Goal: Task Accomplishment & Management: Complete application form

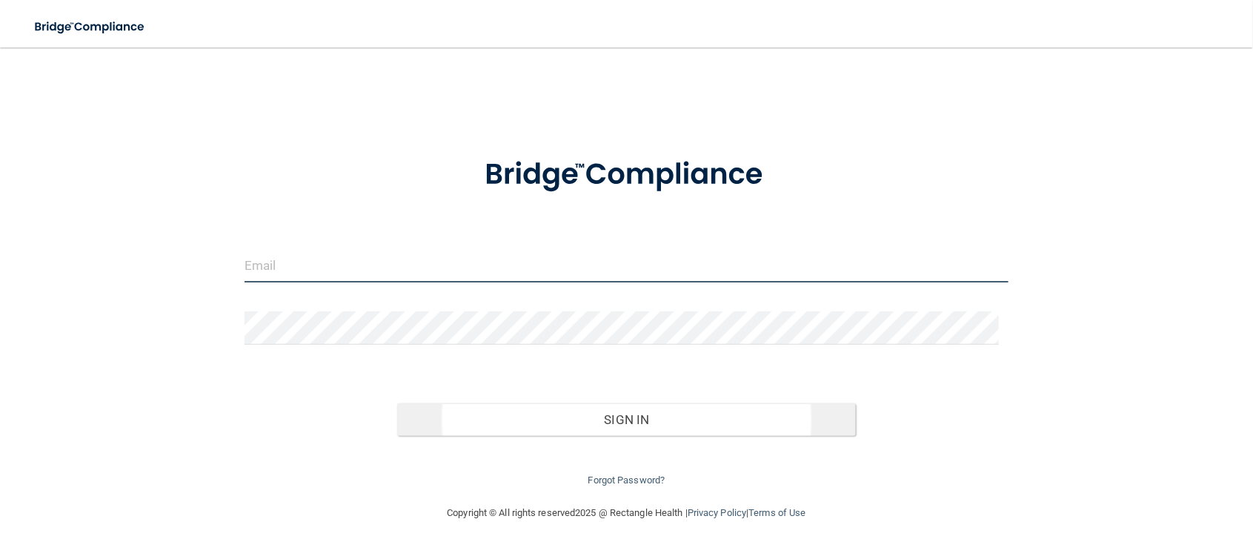
type input "[EMAIL_ADDRESS][DOMAIN_NAME]"
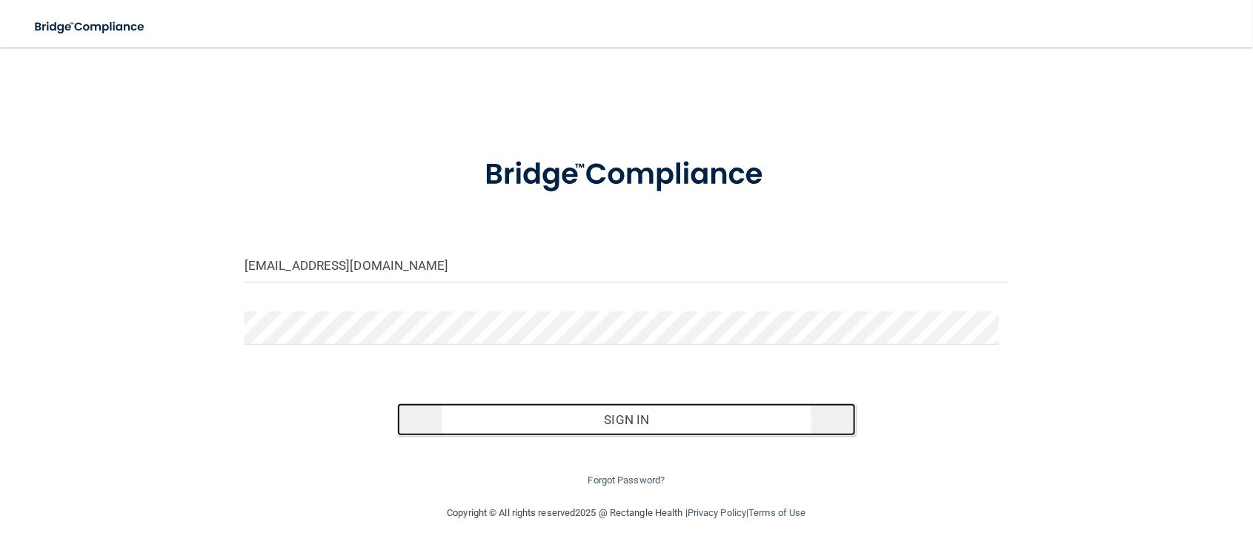
click at [627, 418] on button "Sign In" at bounding box center [626, 419] width 459 height 33
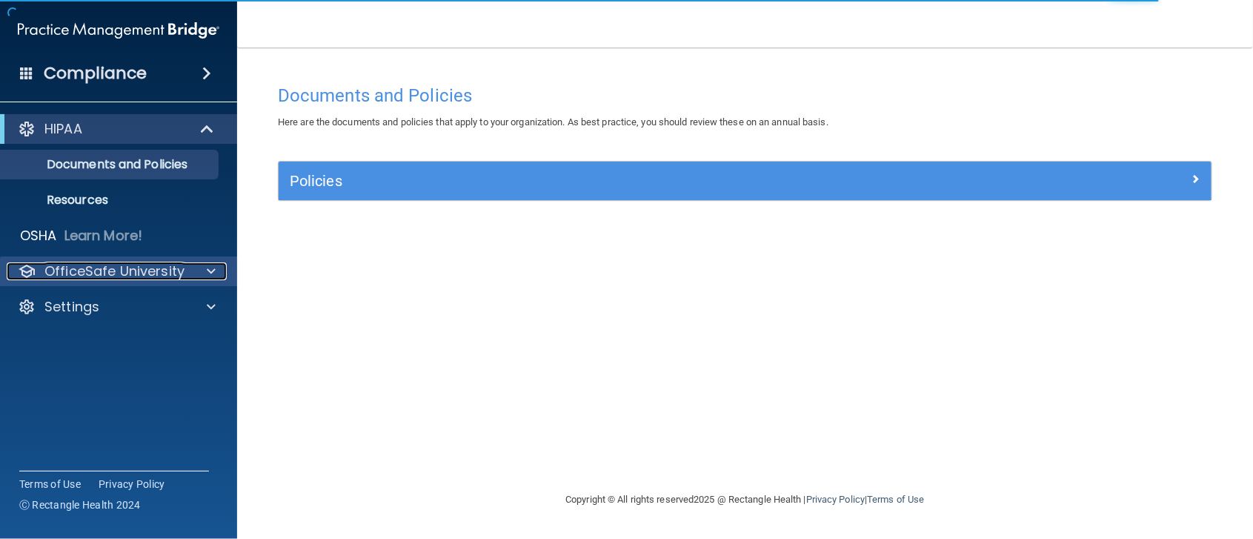
click at [209, 275] on span at bounding box center [211, 271] width 9 height 18
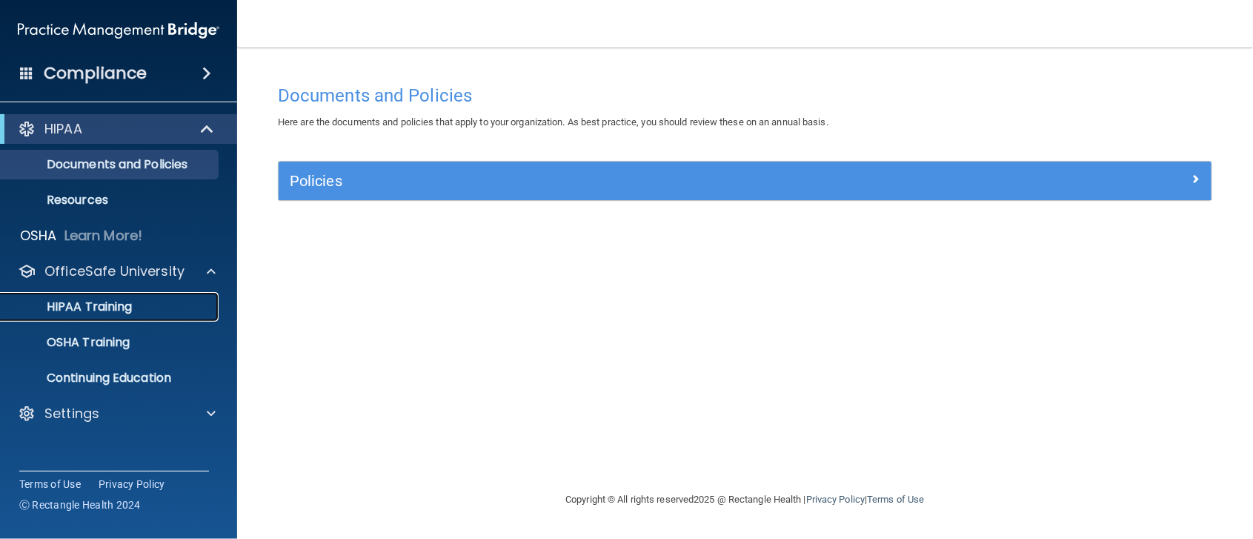
click at [97, 304] on p "HIPAA Training" at bounding box center [71, 306] width 122 height 15
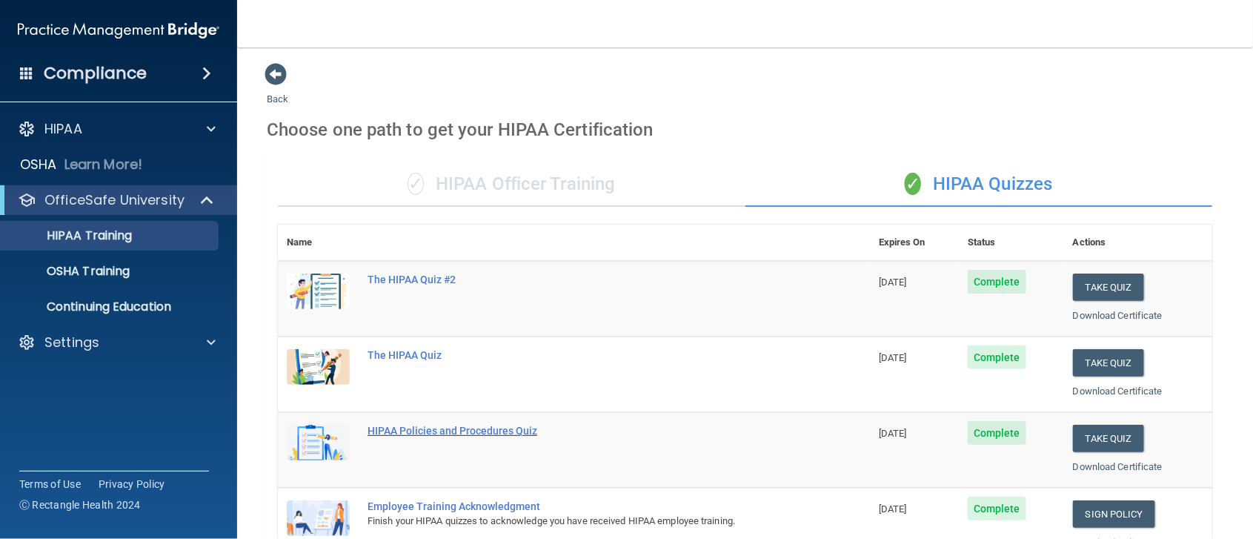
click at [451, 433] on div "HIPAA Policies and Procedures Quiz" at bounding box center [581, 430] width 428 height 12
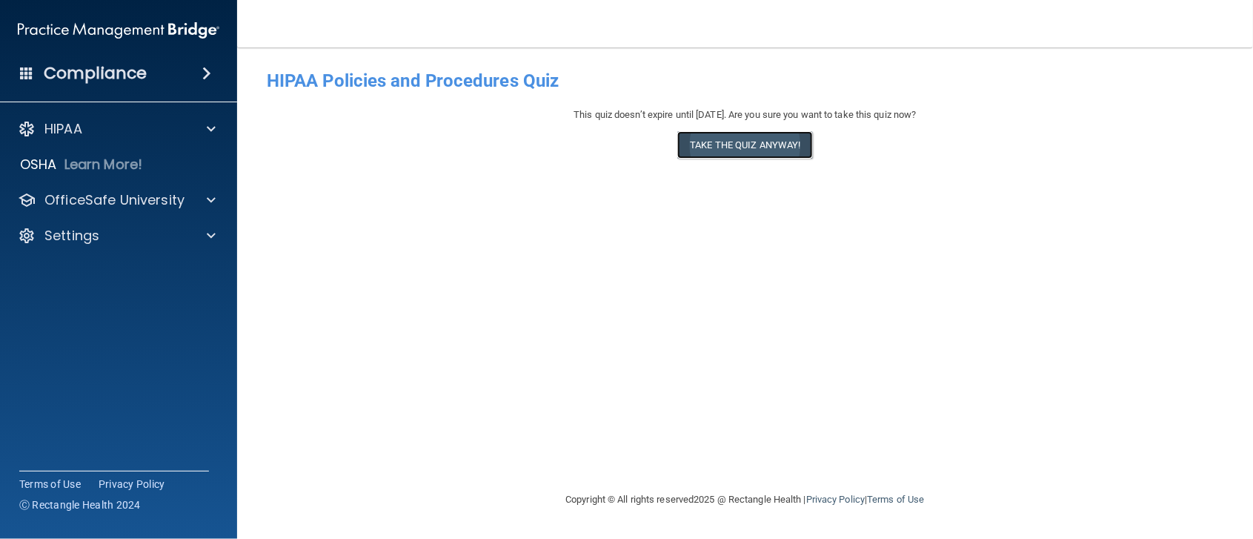
click at [747, 144] on button "Take the quiz anyway!" at bounding box center [744, 144] width 135 height 27
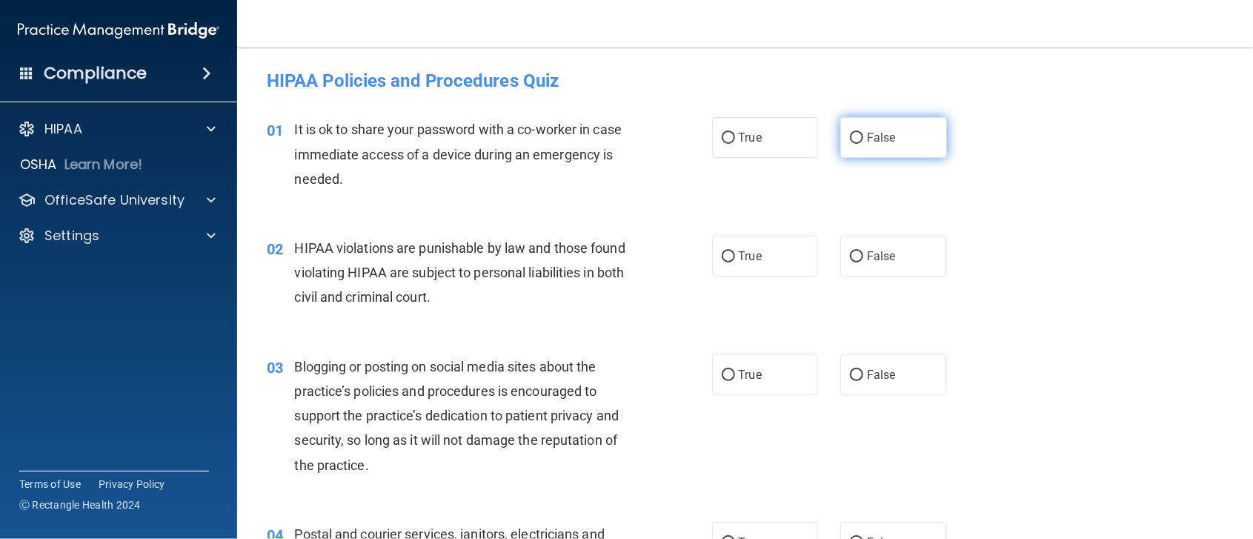
click at [850, 135] on input "False" at bounding box center [856, 138] width 13 height 11
radio input "true"
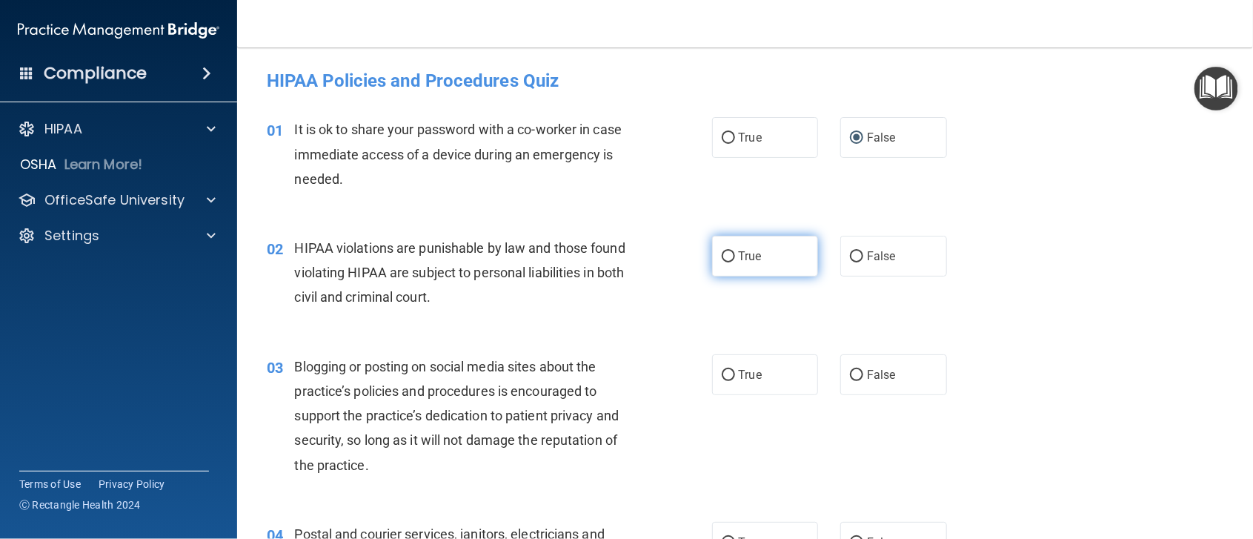
click at [722, 253] on input "True" at bounding box center [728, 256] width 13 height 11
radio input "true"
click at [850, 375] on input "False" at bounding box center [856, 375] width 13 height 11
radio input "true"
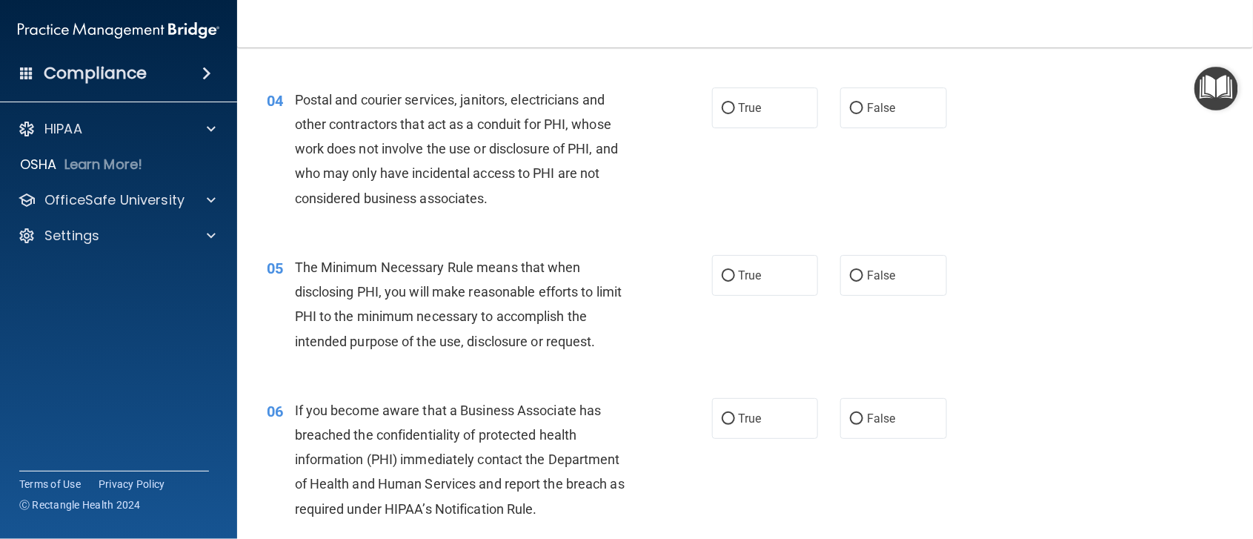
scroll to position [473, 0]
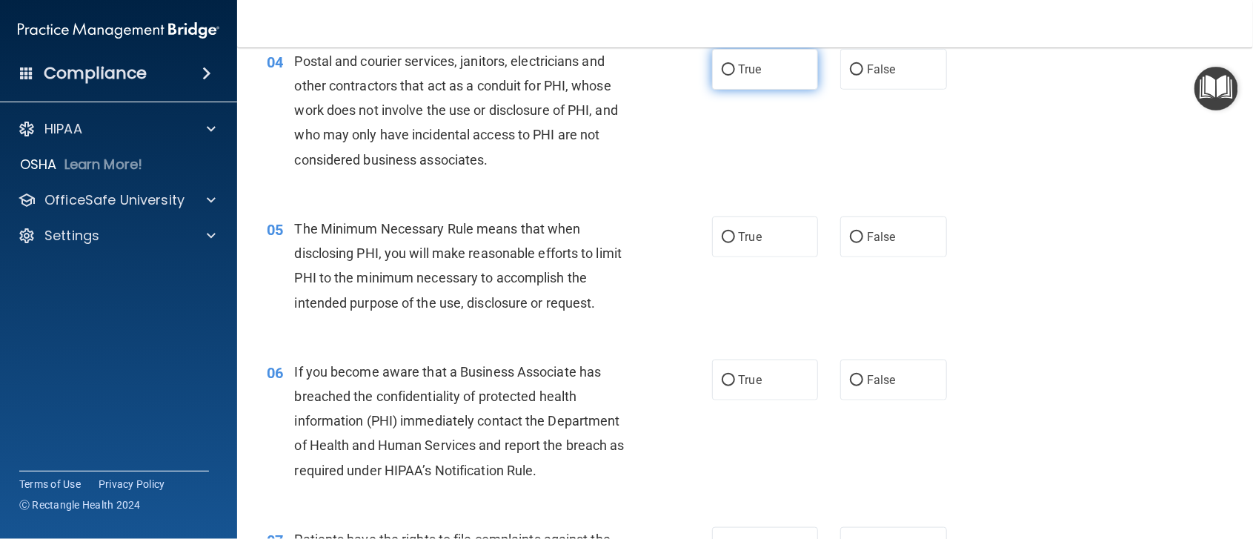
click at [722, 66] on input "True" at bounding box center [728, 69] width 13 height 11
radio input "true"
click at [722, 233] on input "True" at bounding box center [728, 237] width 13 height 11
radio input "true"
click at [723, 379] on input "True" at bounding box center [728, 380] width 13 height 11
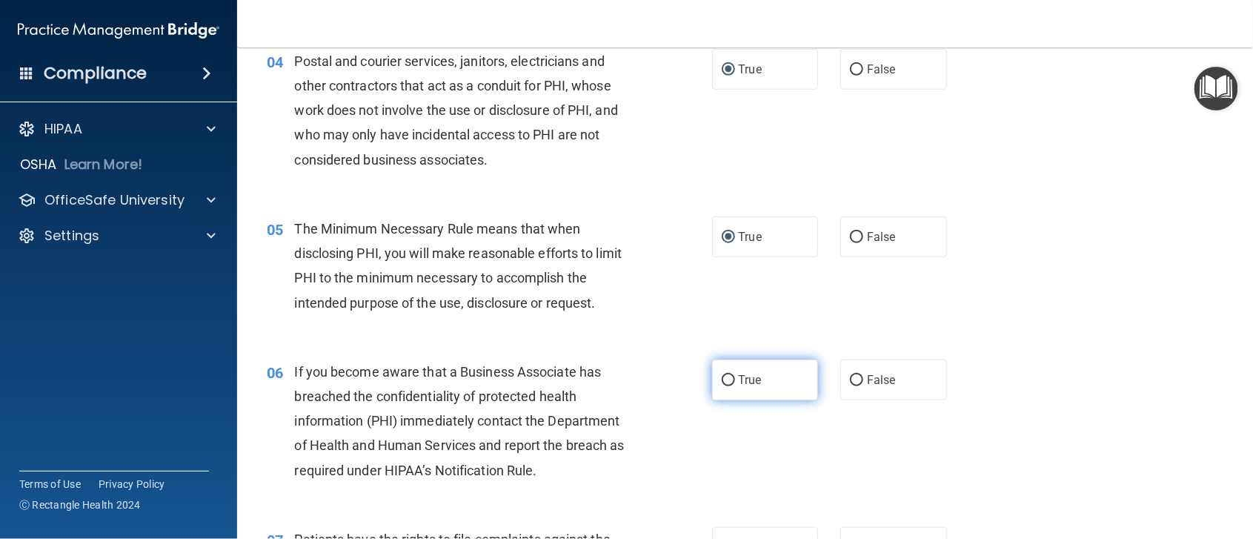
radio input "true"
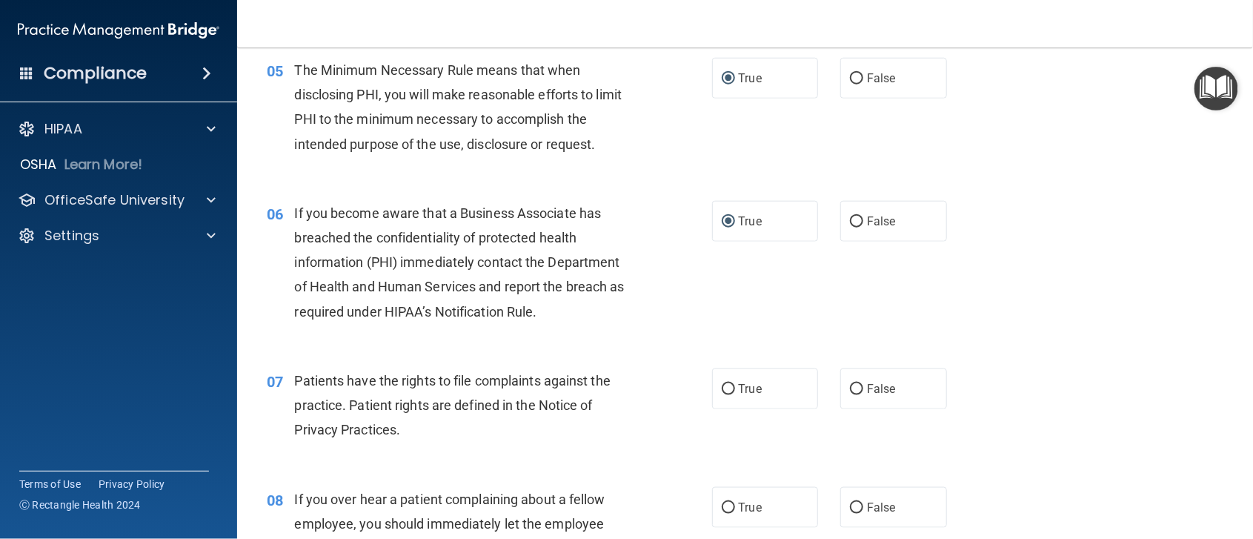
scroll to position [736, 0]
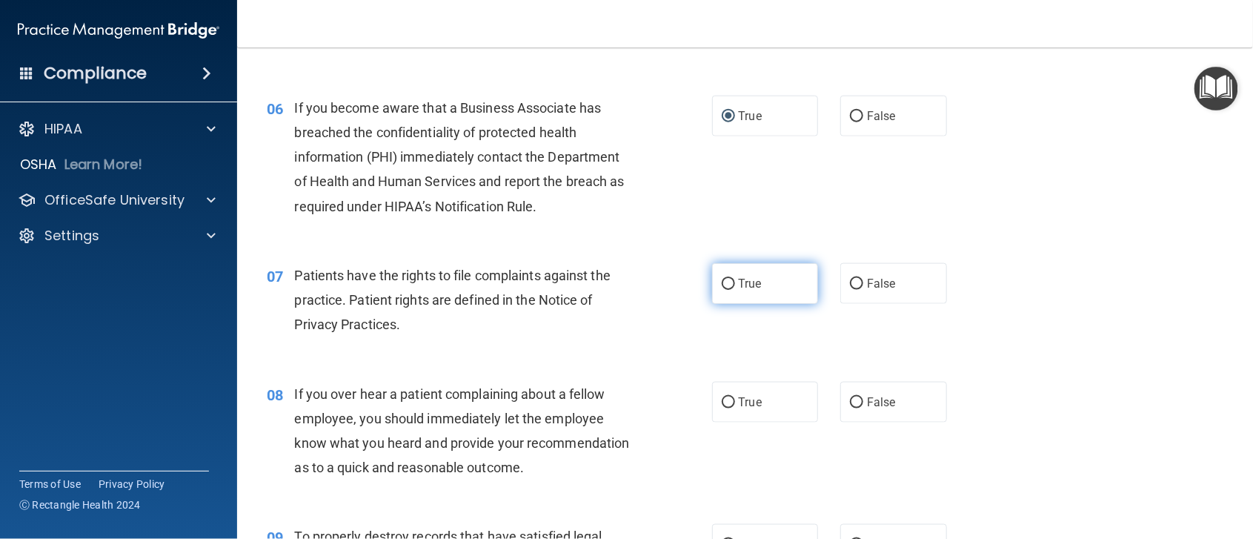
click at [722, 283] on input "True" at bounding box center [728, 284] width 13 height 11
radio input "true"
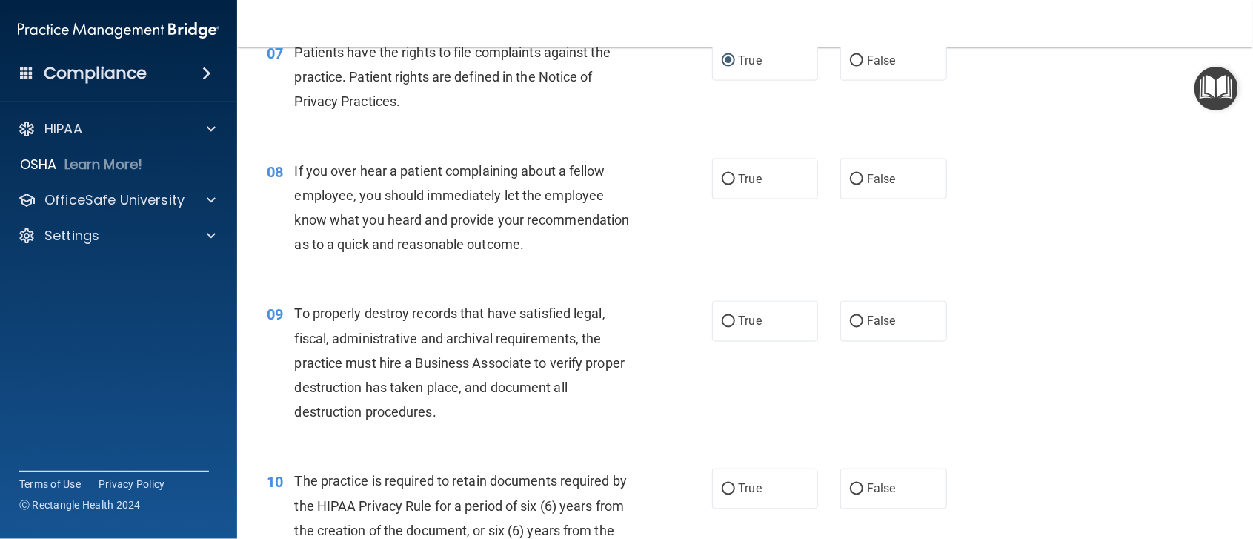
scroll to position [920, 0]
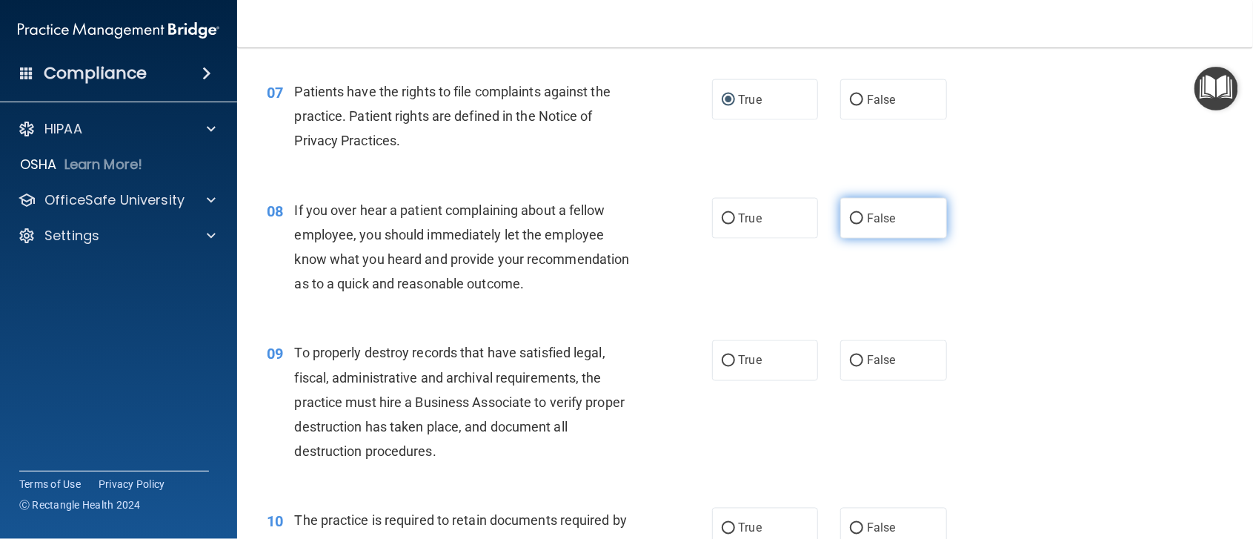
click at [850, 213] on input "False" at bounding box center [856, 218] width 13 height 11
radio input "true"
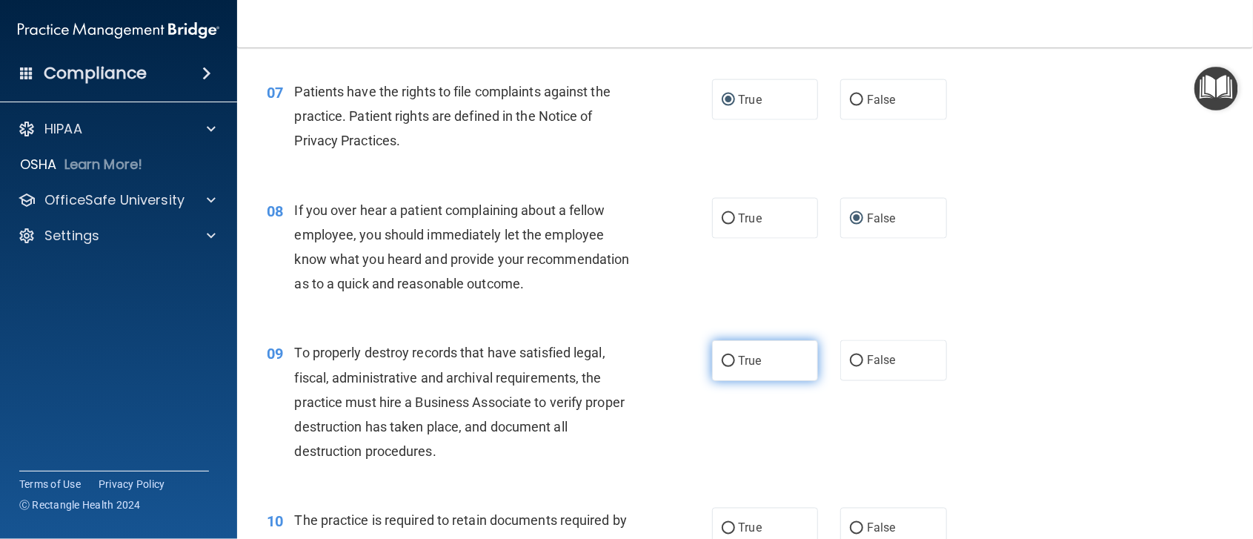
click at [724, 367] on input "True" at bounding box center [728, 361] width 13 height 11
radio input "true"
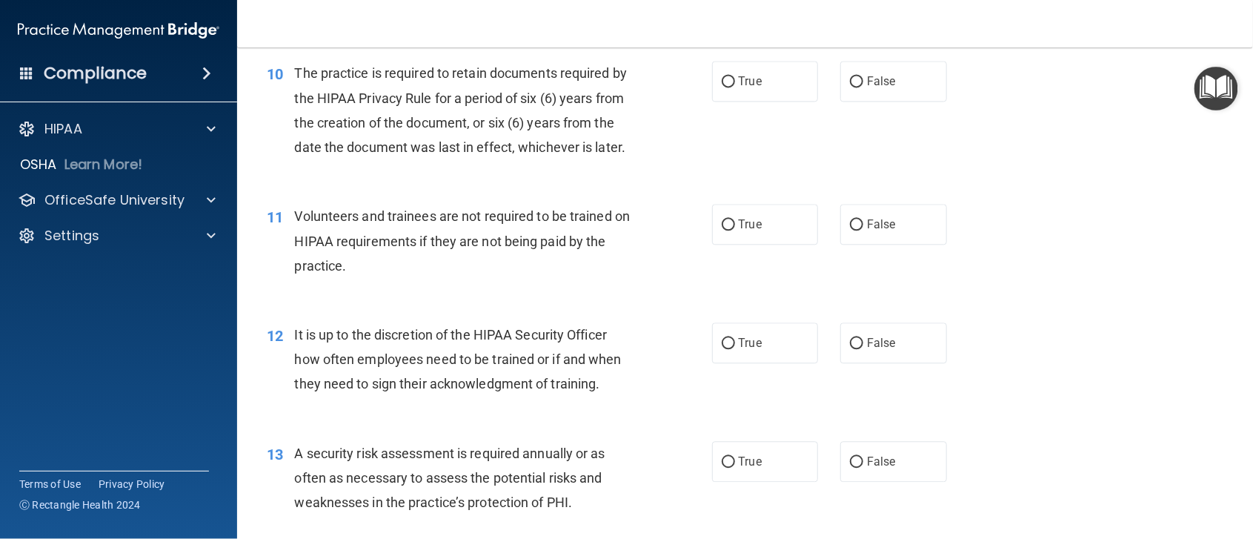
scroll to position [1381, 0]
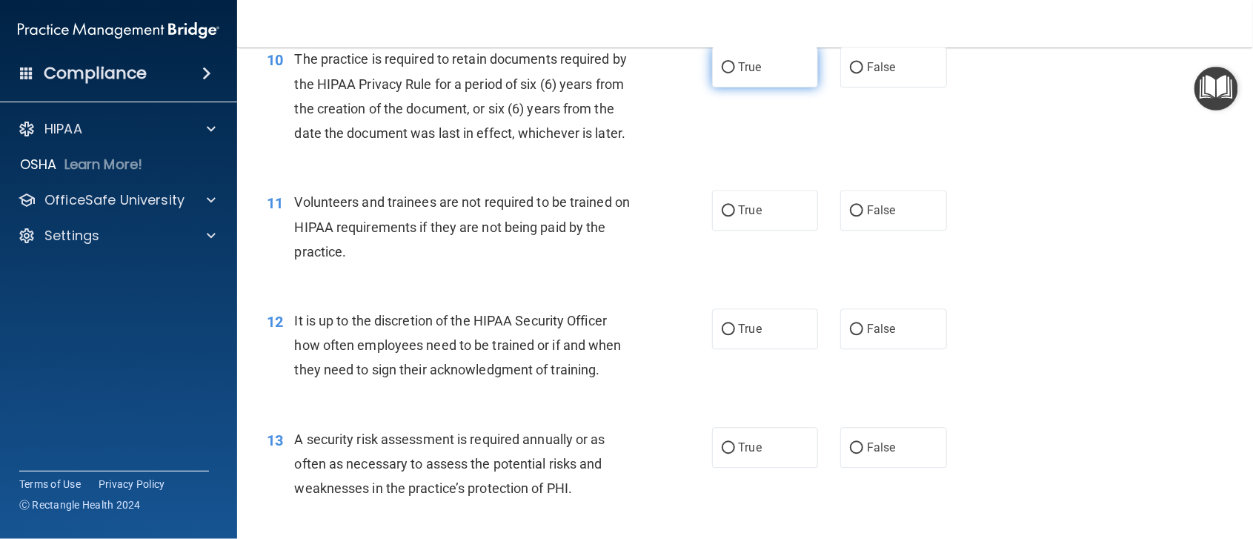
click at [722, 73] on input "True" at bounding box center [728, 67] width 13 height 11
radio input "true"
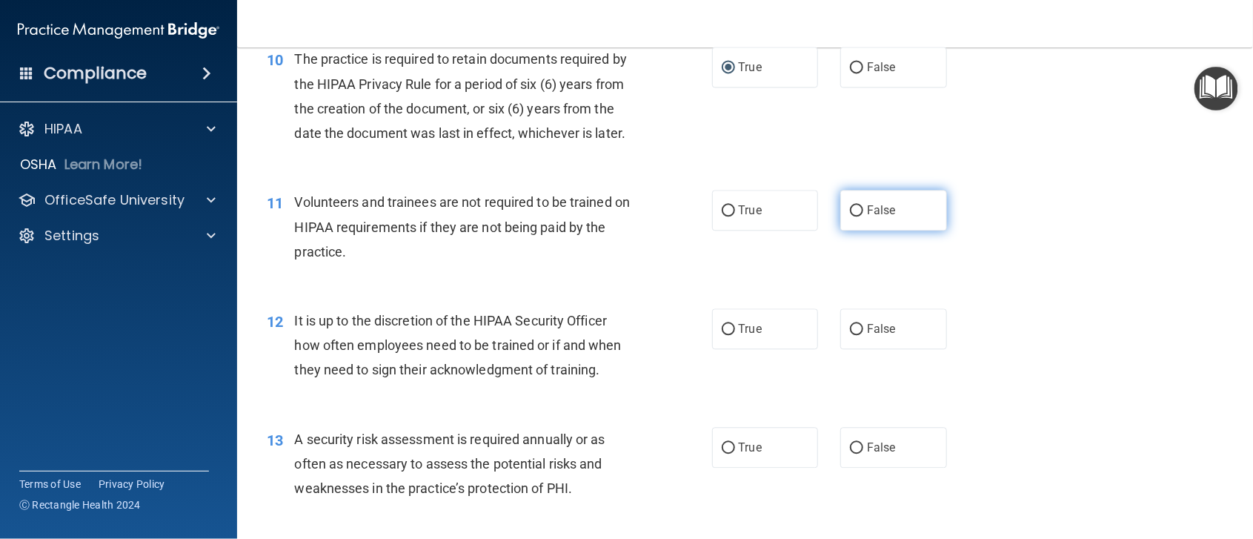
click at [840, 230] on label "False" at bounding box center [893, 210] width 107 height 41
click at [850, 216] on input "False" at bounding box center [856, 210] width 13 height 11
radio input "true"
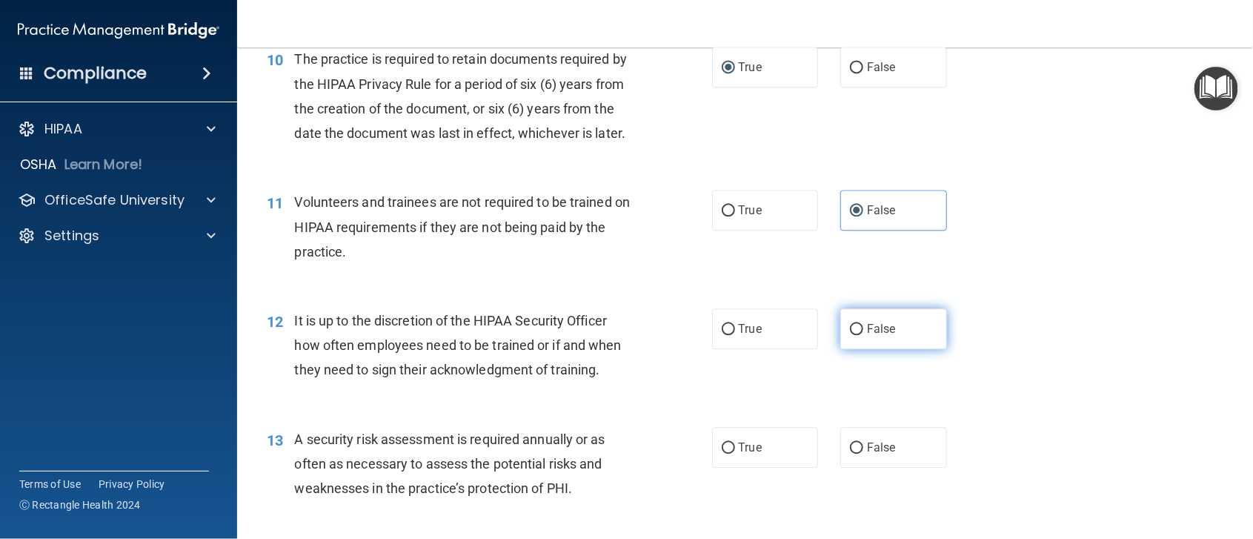
click at [850, 335] on input "False" at bounding box center [856, 329] width 13 height 11
radio input "true"
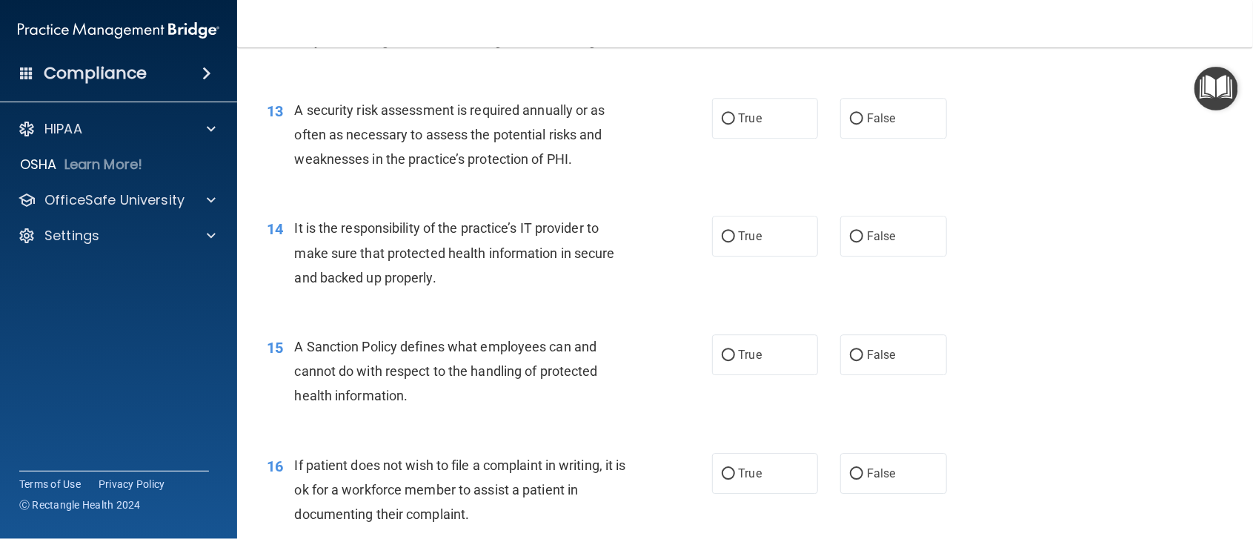
scroll to position [1776, 0]
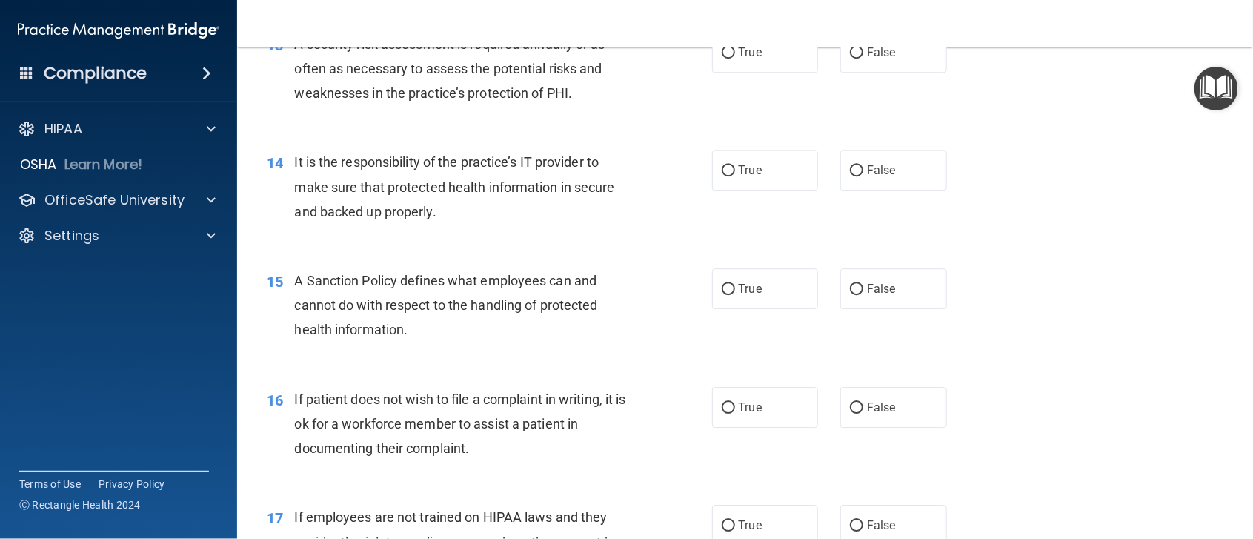
drag, startPoint x: 719, startPoint y: 101, endPoint x: 728, endPoint y: 141, distance: 40.4
click at [722, 59] on input "True" at bounding box center [728, 52] width 13 height 11
radio input "true"
click at [850, 176] on input "False" at bounding box center [856, 170] width 13 height 11
radio input "true"
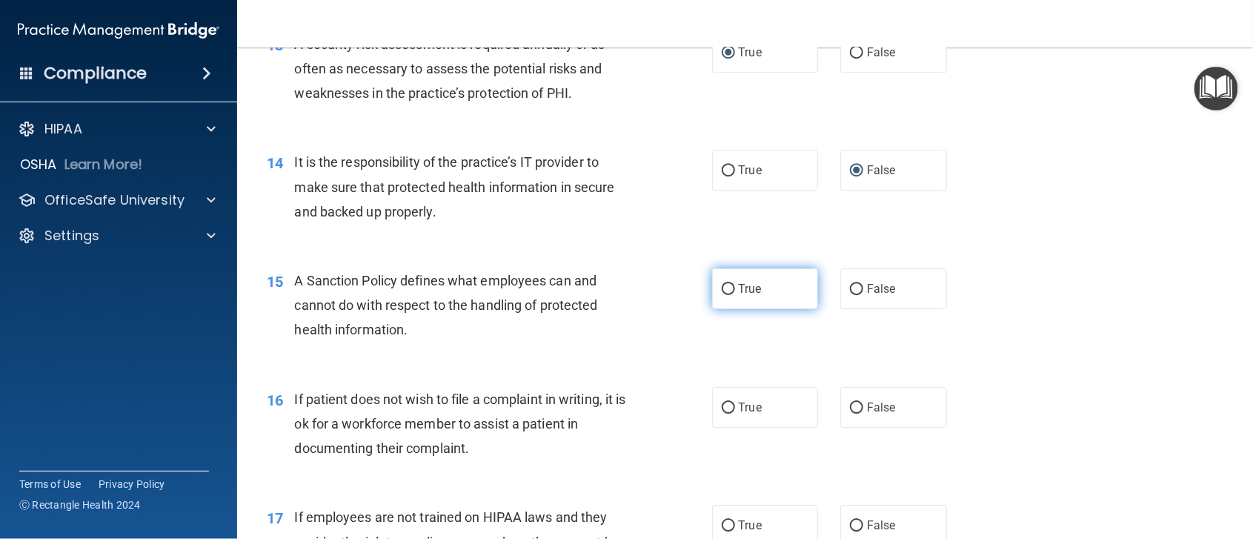
click at [722, 295] on input "True" at bounding box center [728, 289] width 13 height 11
radio input "true"
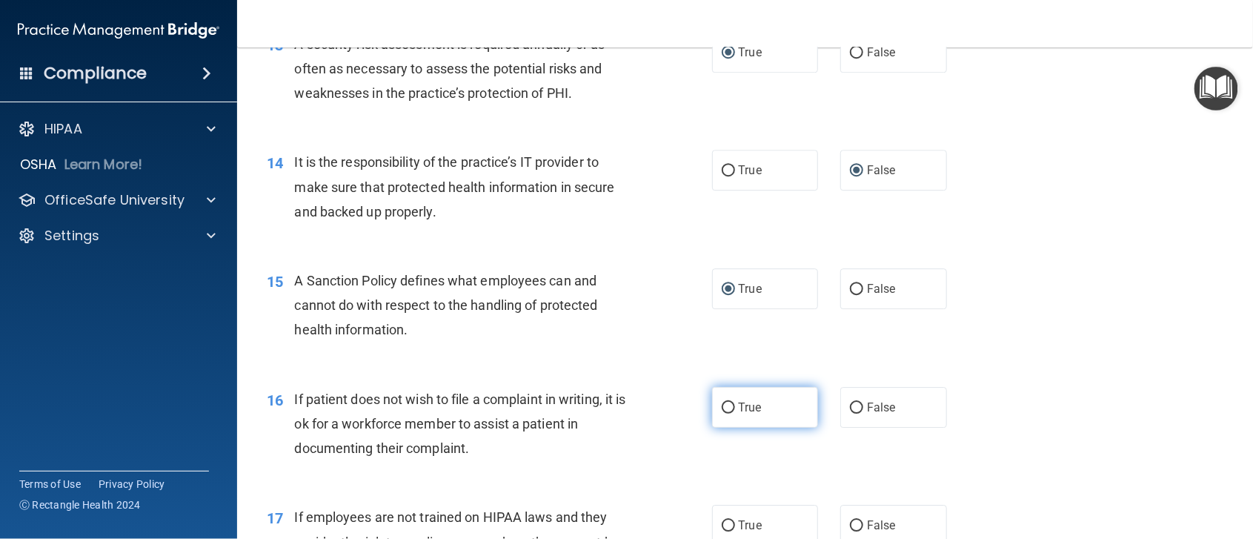
click at [722, 413] on input "True" at bounding box center [728, 407] width 13 height 11
radio input "true"
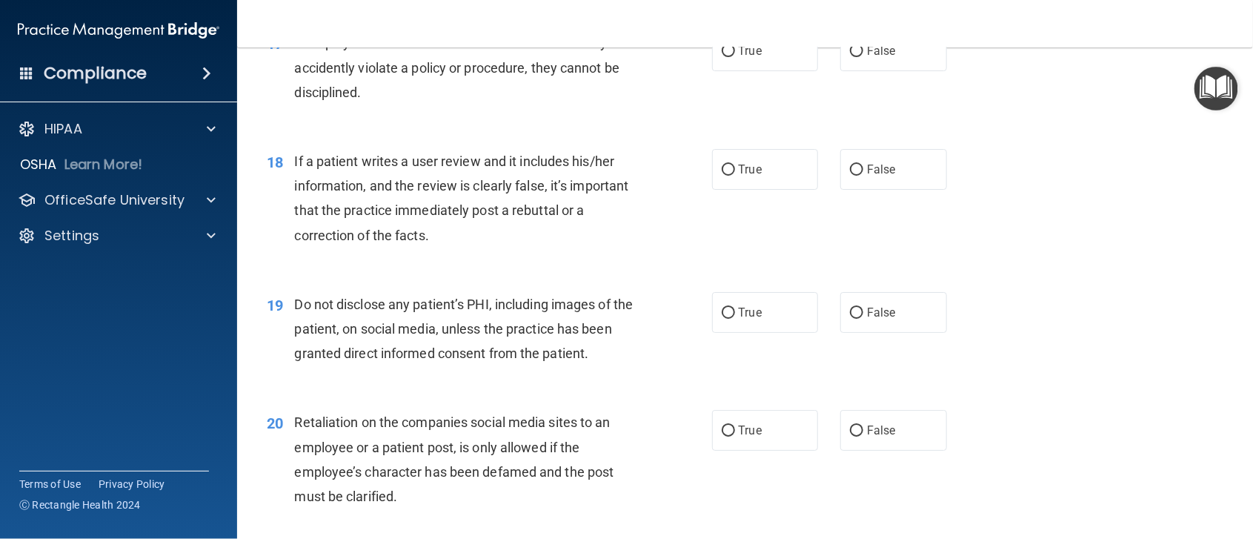
scroll to position [2236, 0]
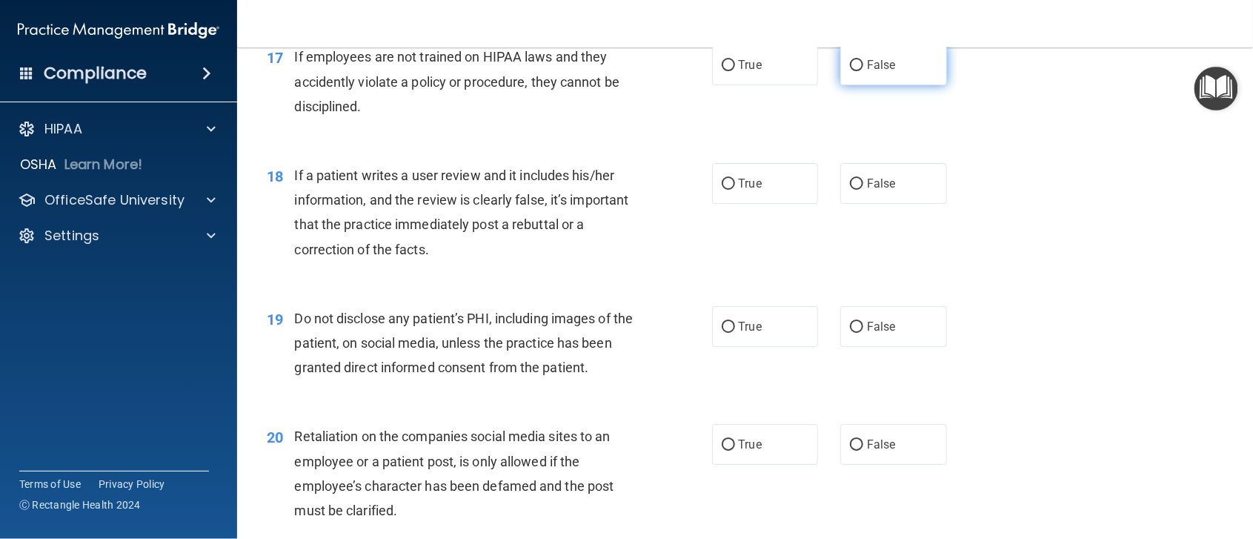
click at [852, 71] on input "False" at bounding box center [856, 65] width 13 height 11
radio input "true"
click at [850, 190] on input "False" at bounding box center [856, 184] width 13 height 11
radio input "true"
click at [722, 333] on input "True" at bounding box center [728, 327] width 13 height 11
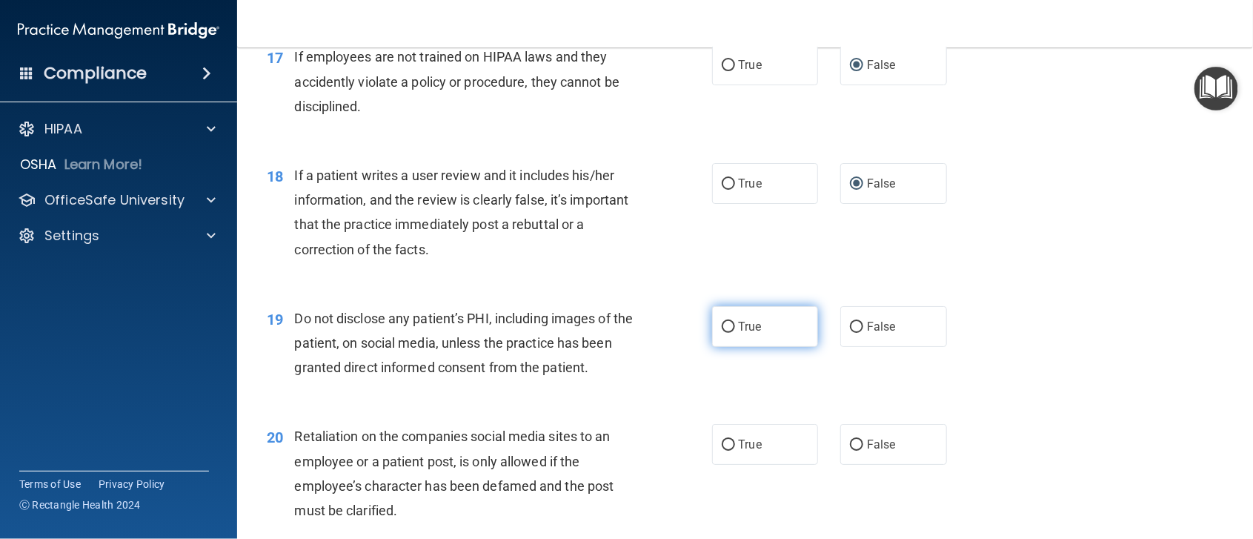
radio input "true"
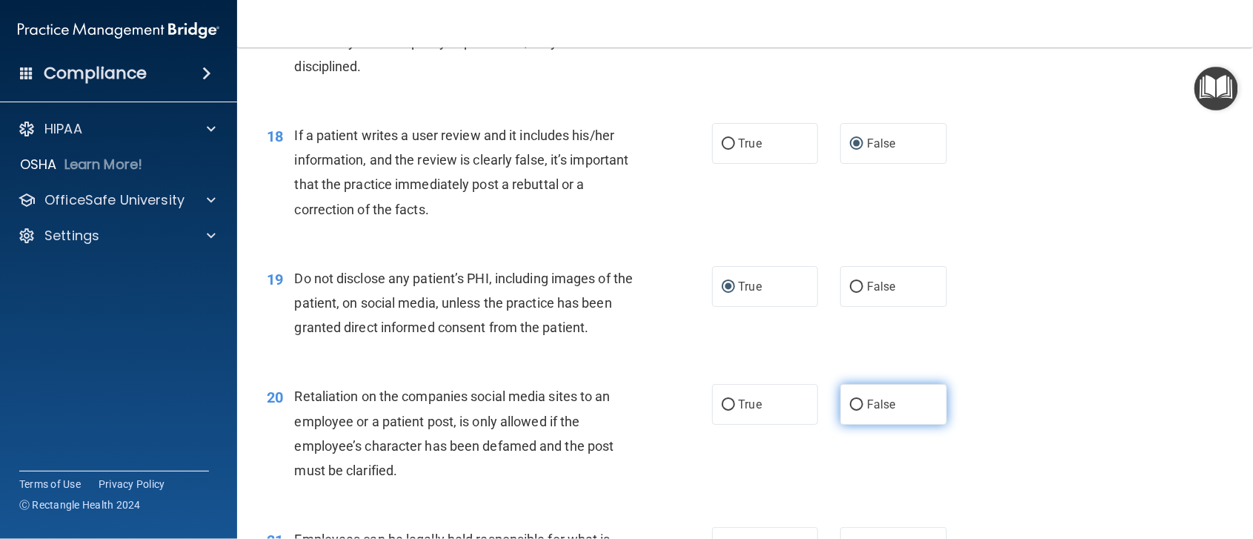
click at [850, 410] on input "False" at bounding box center [856, 404] width 13 height 11
radio input "true"
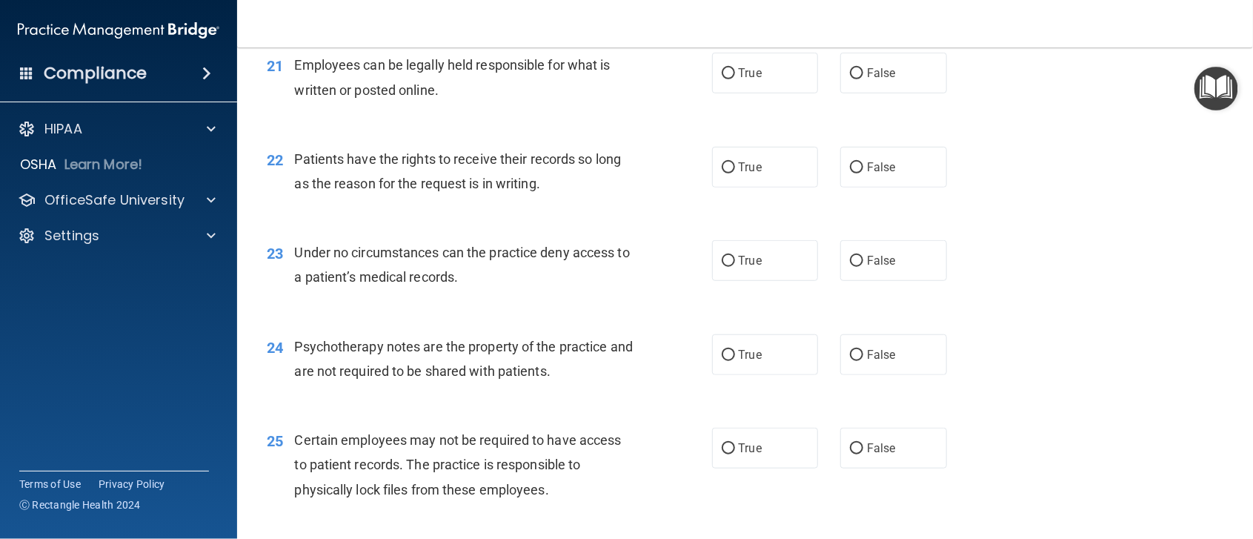
scroll to position [2789, 0]
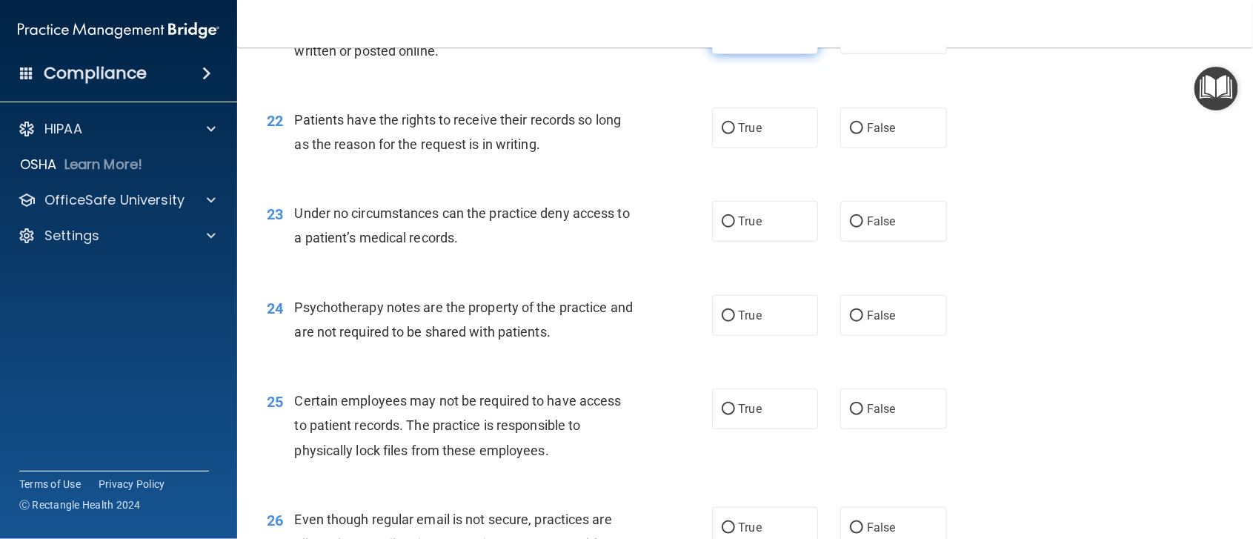
click at [722, 40] on input "True" at bounding box center [728, 34] width 13 height 11
radio input "true"
click at [722, 134] on input "True" at bounding box center [728, 128] width 13 height 11
radio input "true"
click at [850, 227] on input "False" at bounding box center [856, 221] width 13 height 11
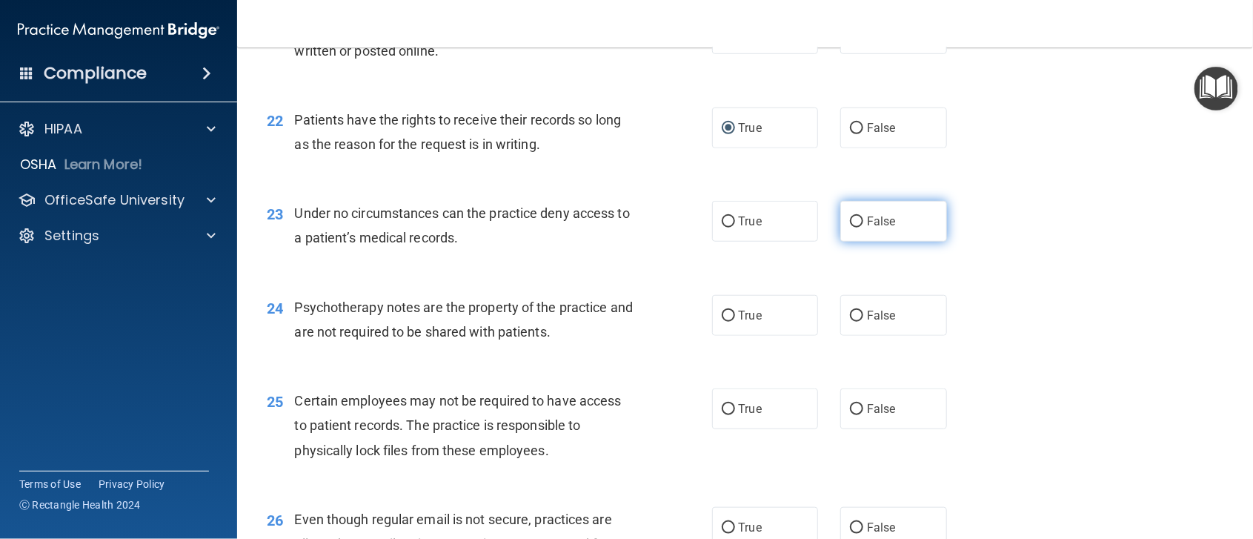
radio input "true"
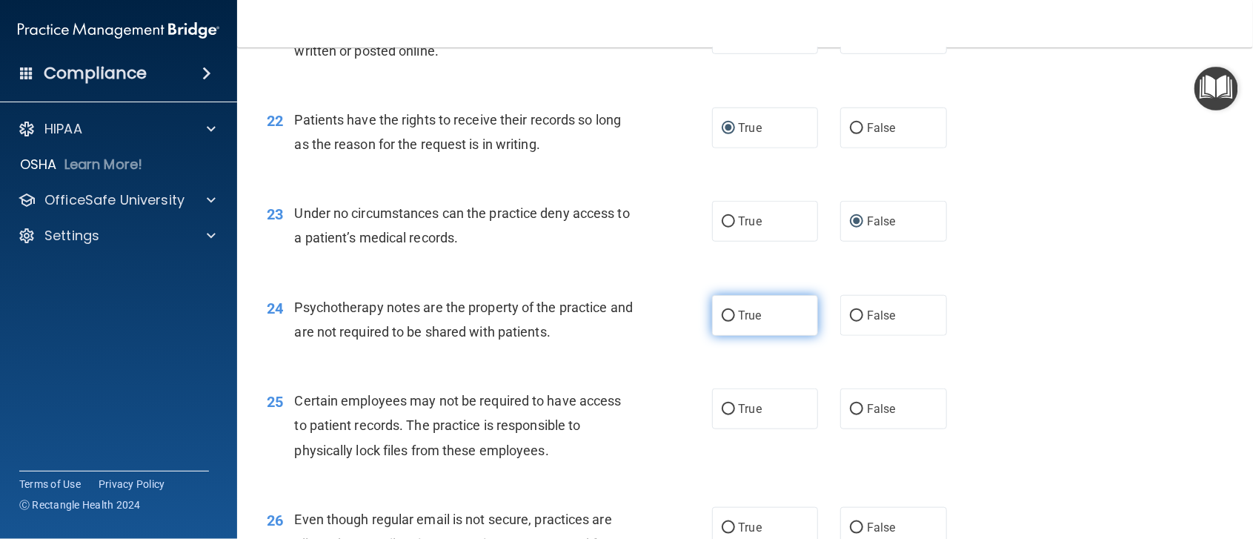
click at [722, 322] on input "True" at bounding box center [728, 315] width 13 height 11
radio input "true"
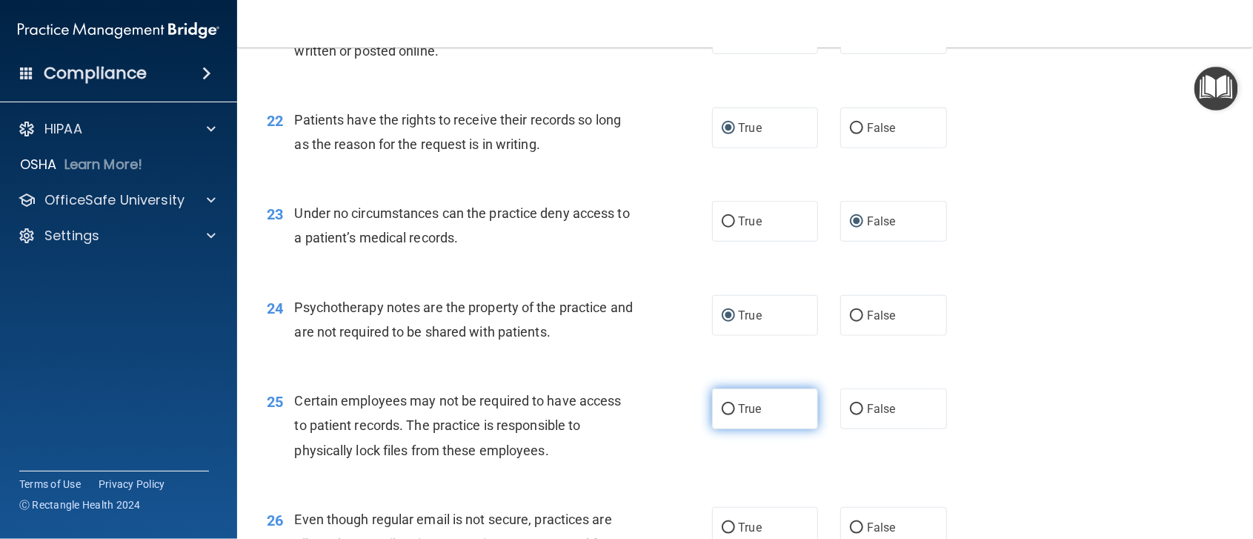
click at [722, 415] on input "True" at bounding box center [728, 409] width 13 height 11
radio input "true"
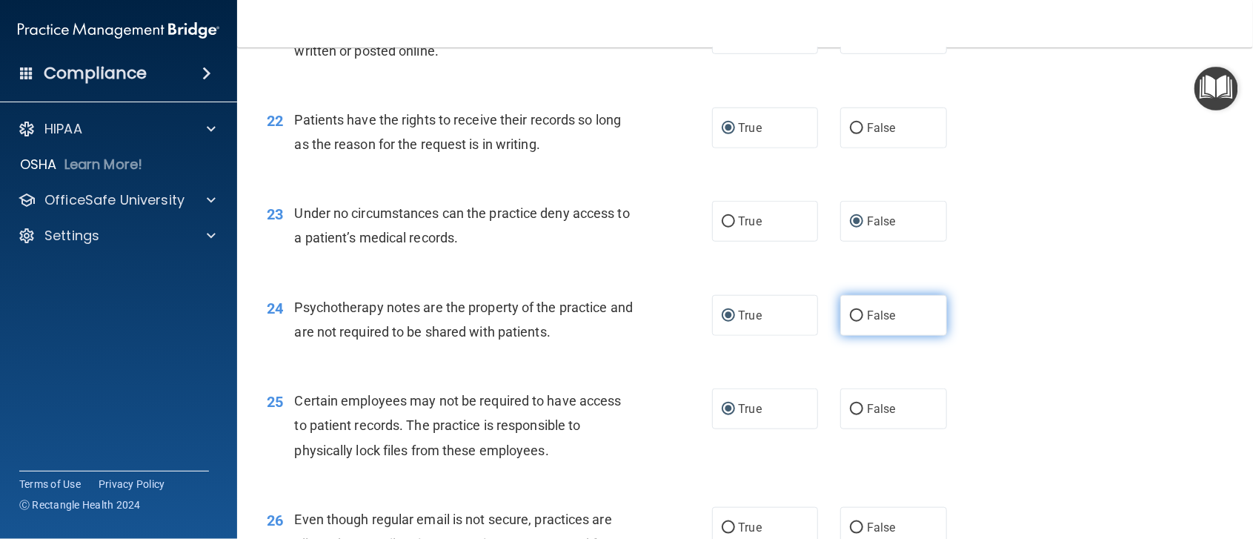
click at [850, 322] on input "False" at bounding box center [856, 315] width 13 height 11
radio input "true"
radio input "false"
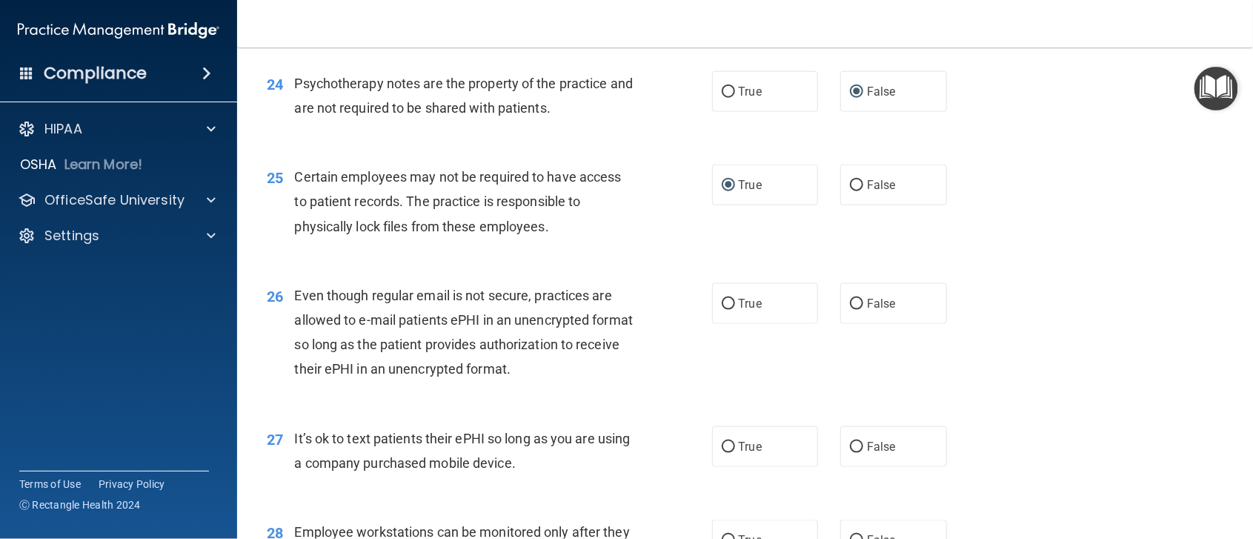
scroll to position [3092, 0]
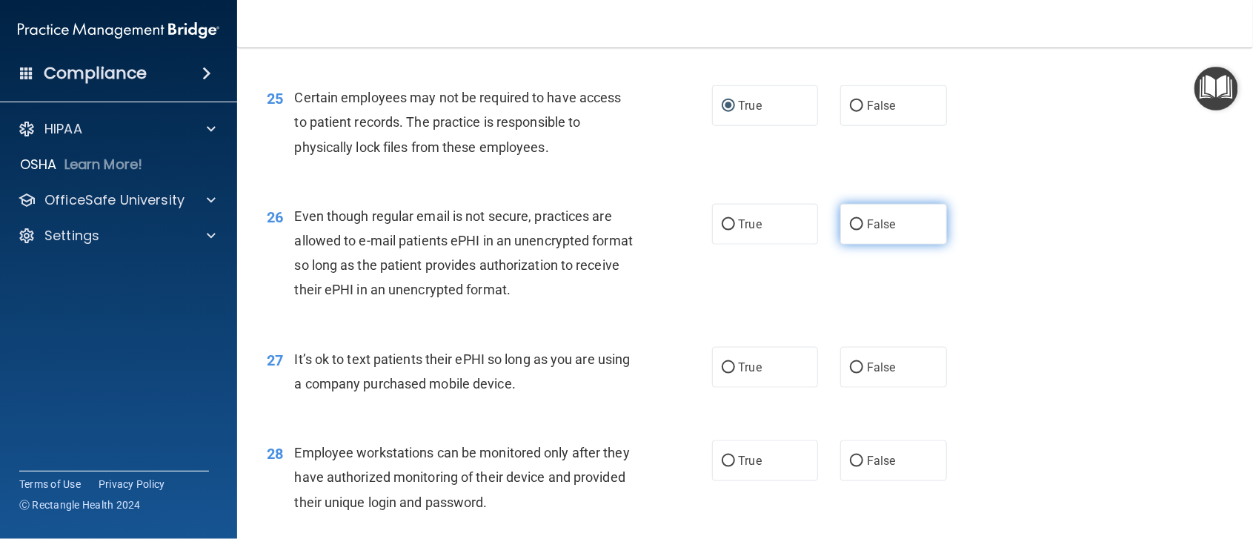
click at [850, 230] on input "False" at bounding box center [856, 224] width 13 height 11
radio input "true"
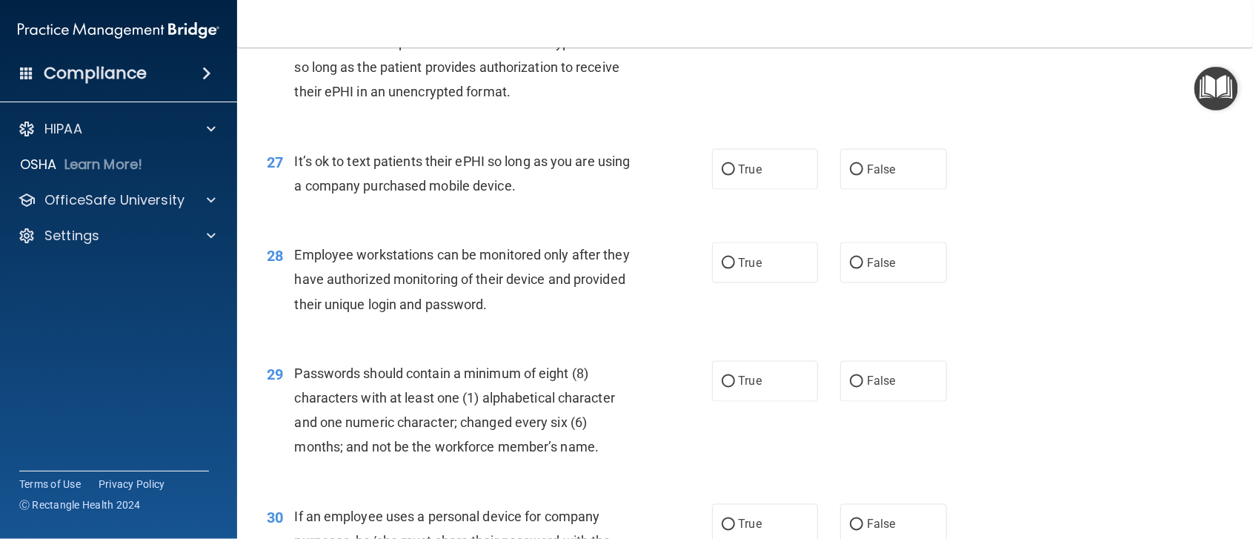
scroll to position [3277, 0]
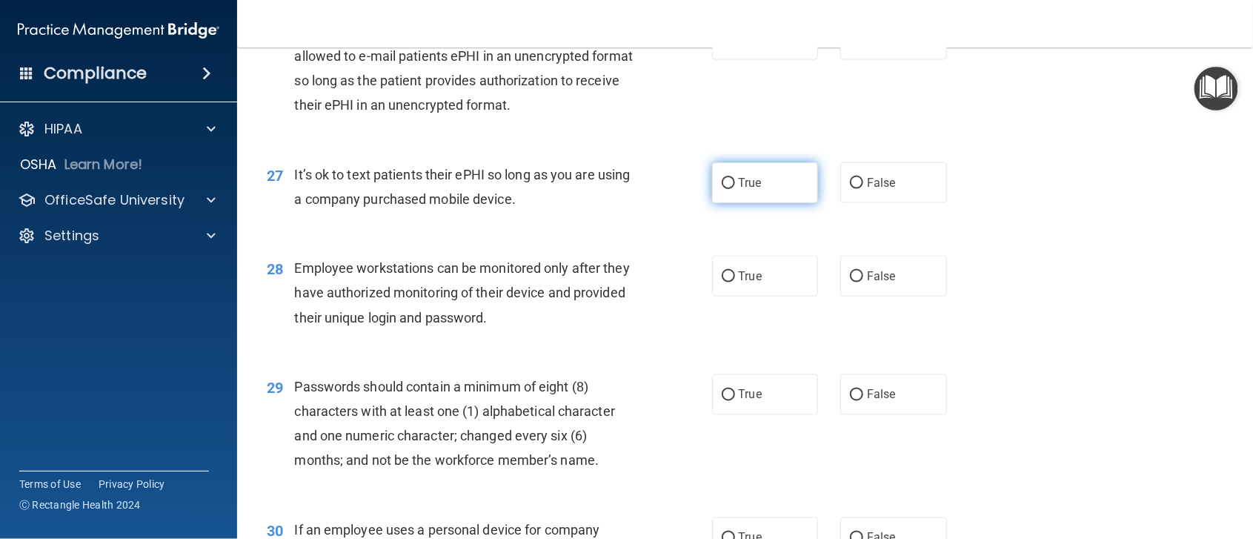
click at [722, 189] on input "True" at bounding box center [728, 183] width 13 height 11
radio input "true"
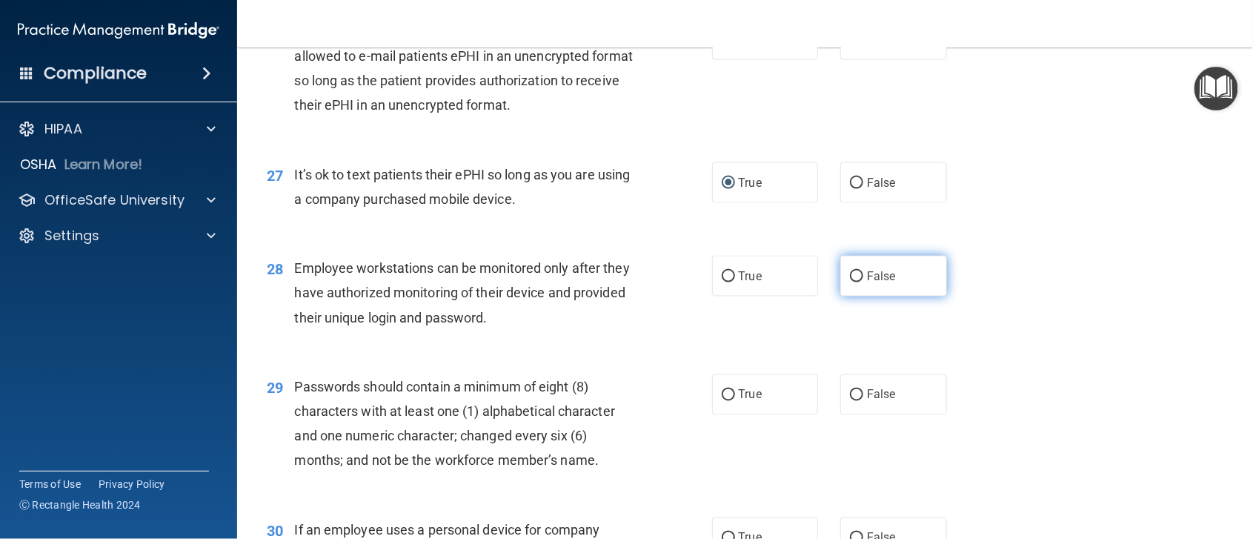
click at [850, 282] on input "False" at bounding box center [856, 276] width 13 height 11
radio input "true"
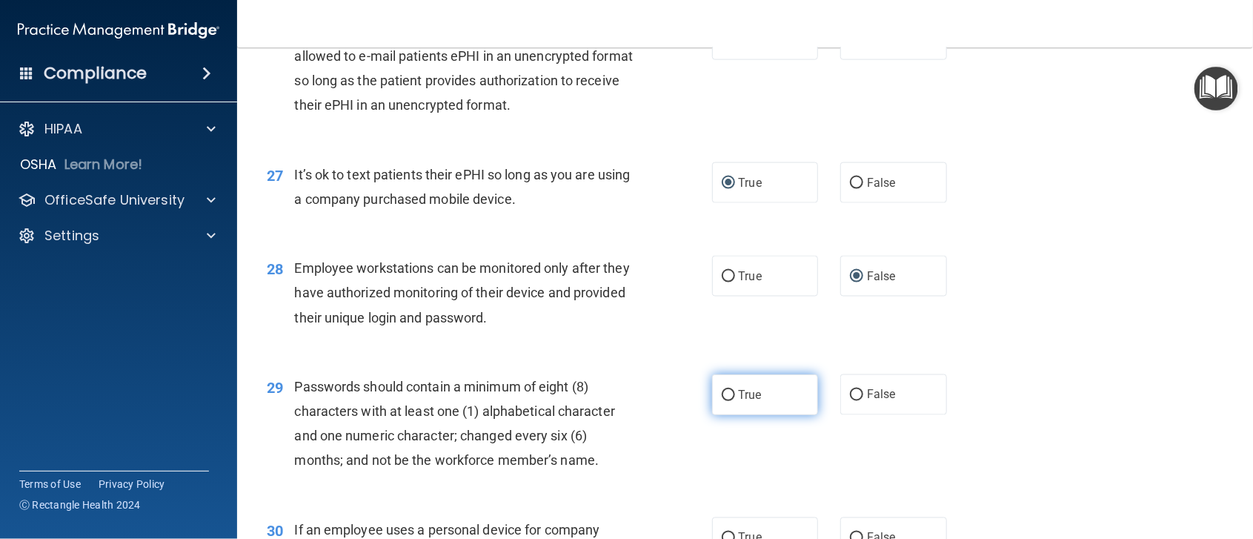
click at [722, 401] on input "True" at bounding box center [728, 395] width 13 height 11
radio input "true"
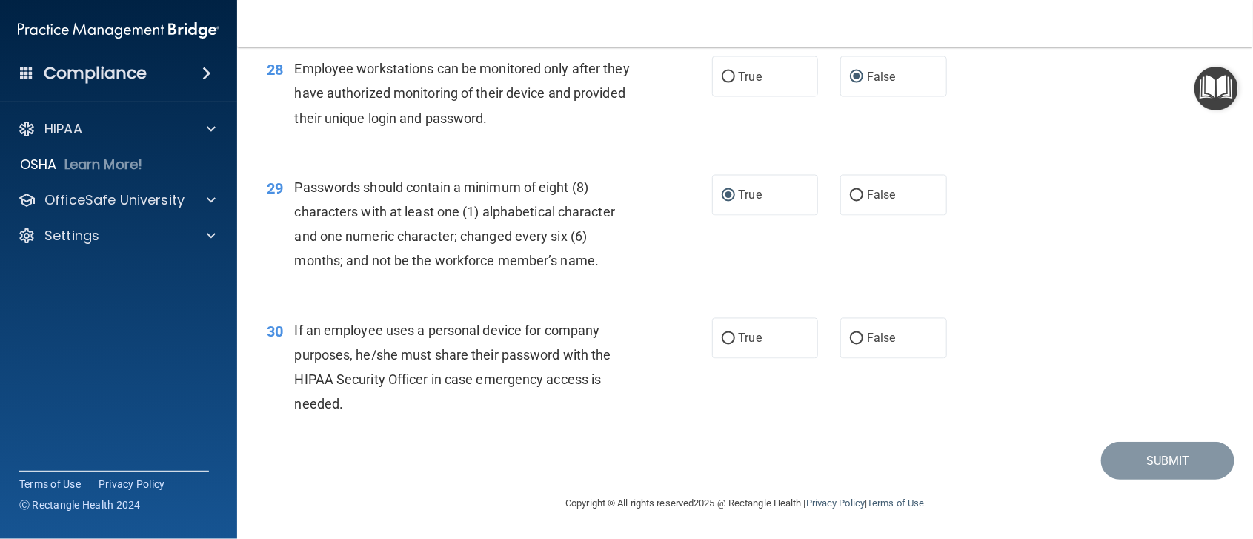
scroll to position [3525, 0]
click at [850, 338] on input "False" at bounding box center [856, 338] width 13 height 11
radio input "true"
click at [1141, 457] on button "Submit" at bounding box center [1167, 461] width 133 height 38
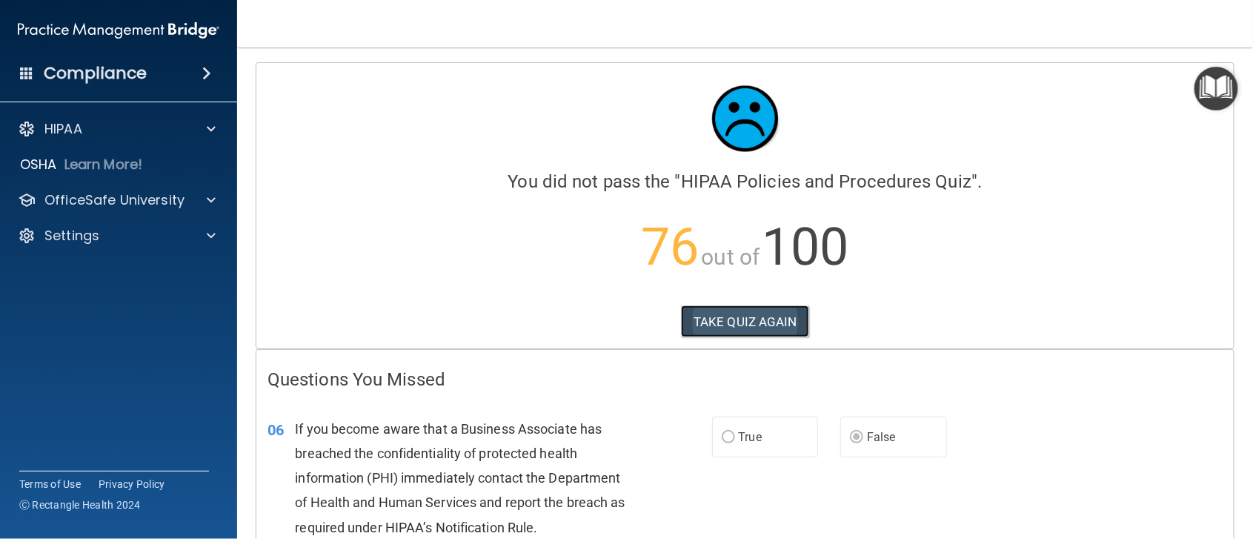
click at [731, 324] on button "TAKE QUIZ AGAIN" at bounding box center [745, 321] width 128 height 33
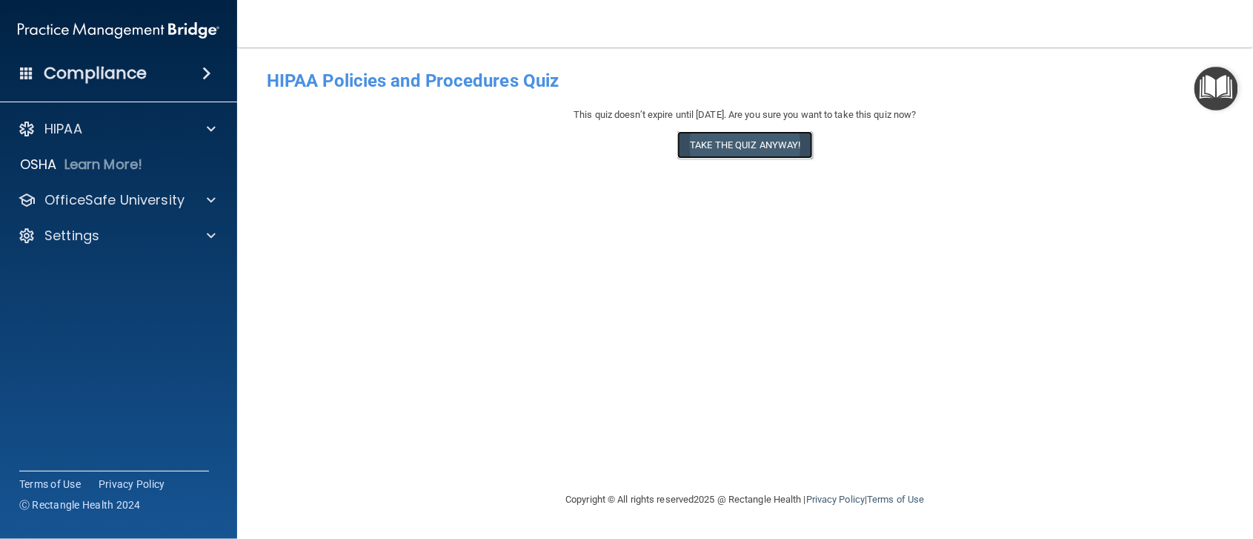
click at [758, 143] on button "Take the quiz anyway!" at bounding box center [744, 144] width 135 height 27
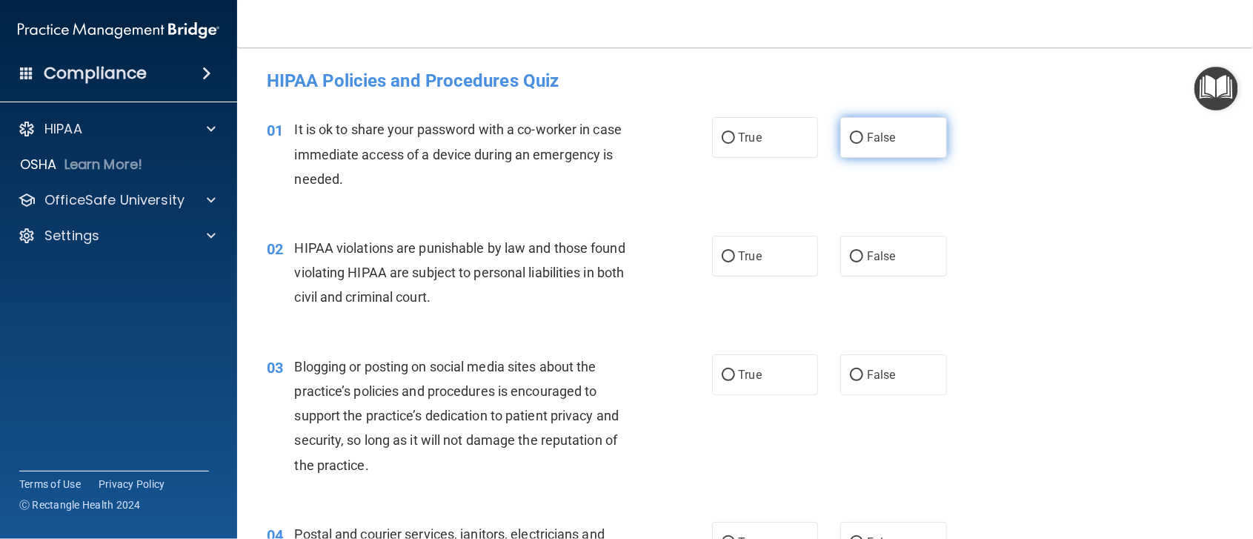
click at [850, 136] on input "False" at bounding box center [856, 138] width 13 height 11
radio input "true"
click at [723, 253] on input "True" at bounding box center [728, 256] width 13 height 11
radio input "true"
click at [850, 372] on input "False" at bounding box center [856, 375] width 13 height 11
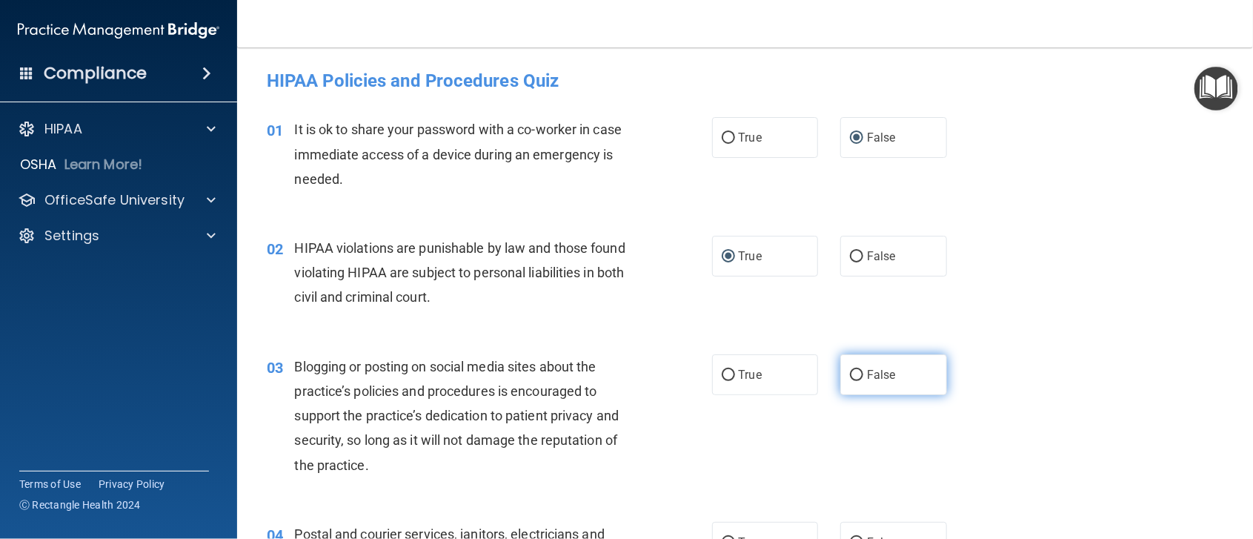
radio input "true"
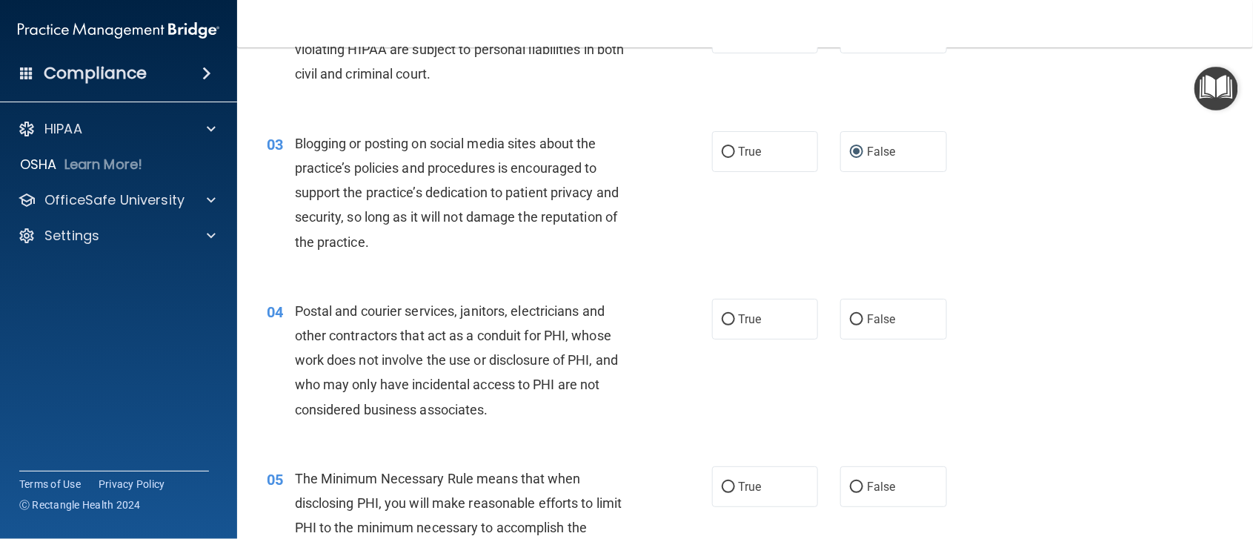
scroll to position [237, 0]
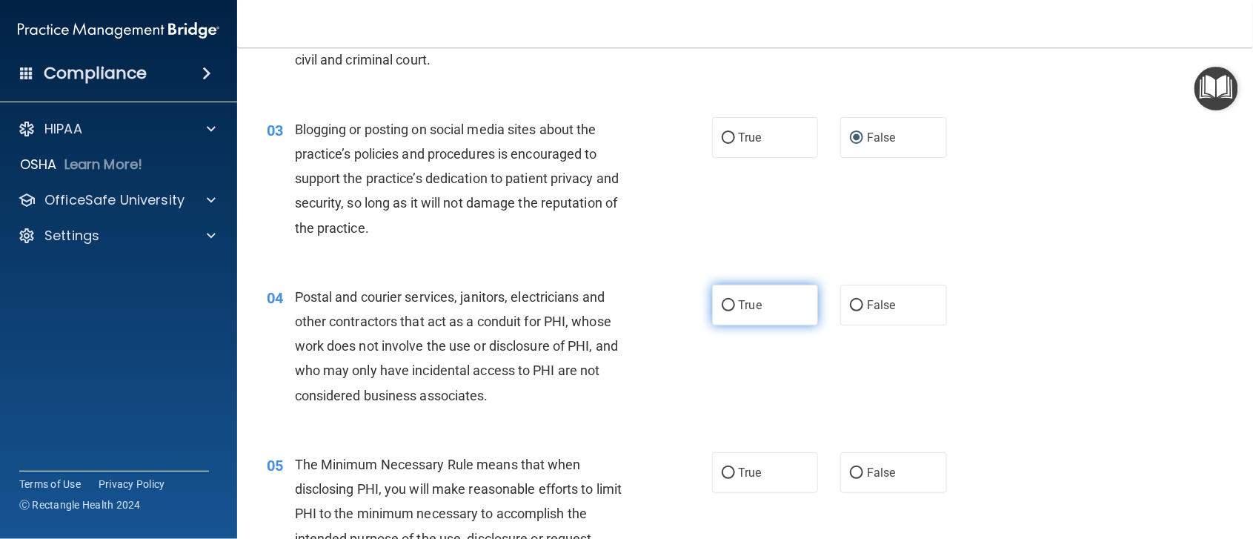
click at [722, 302] on input "True" at bounding box center [728, 305] width 13 height 11
radio input "true"
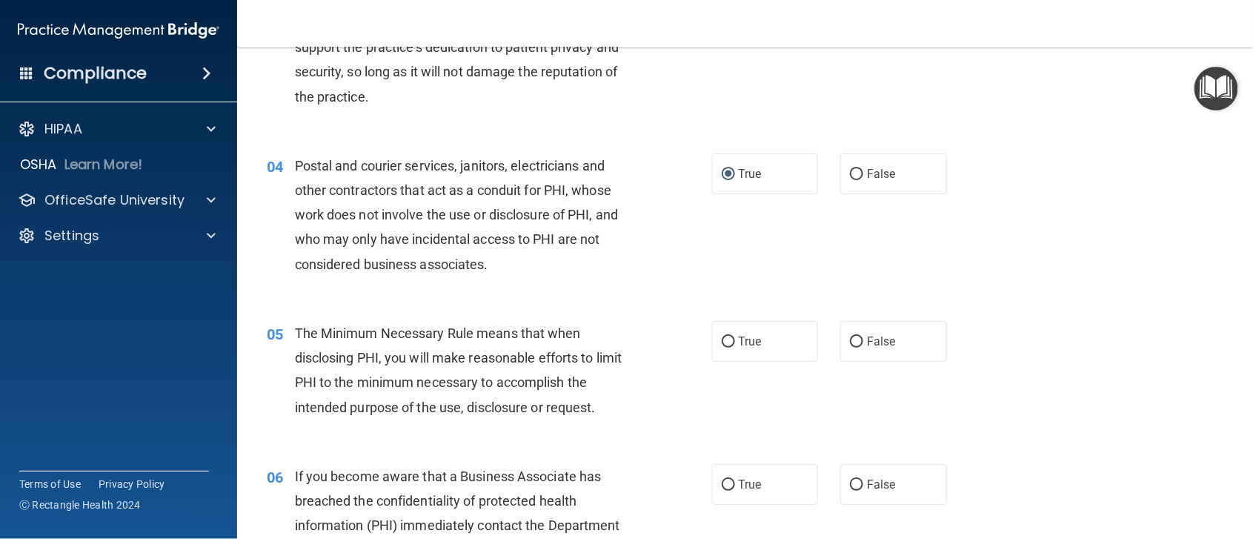
scroll to position [461, 0]
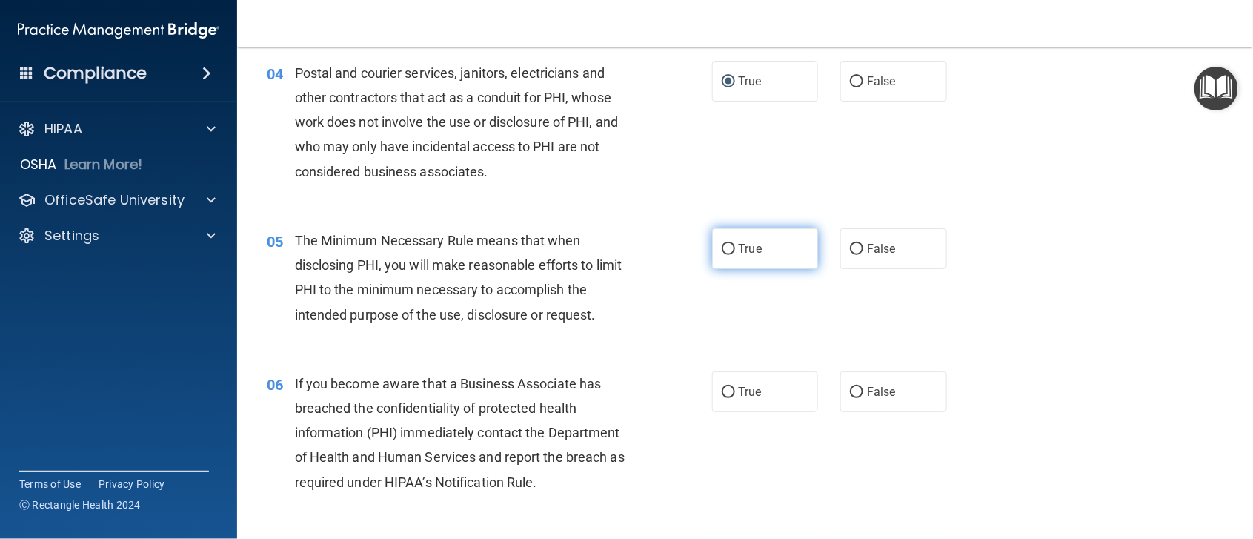
click at [722, 248] on input "True" at bounding box center [728, 249] width 13 height 11
radio input "true"
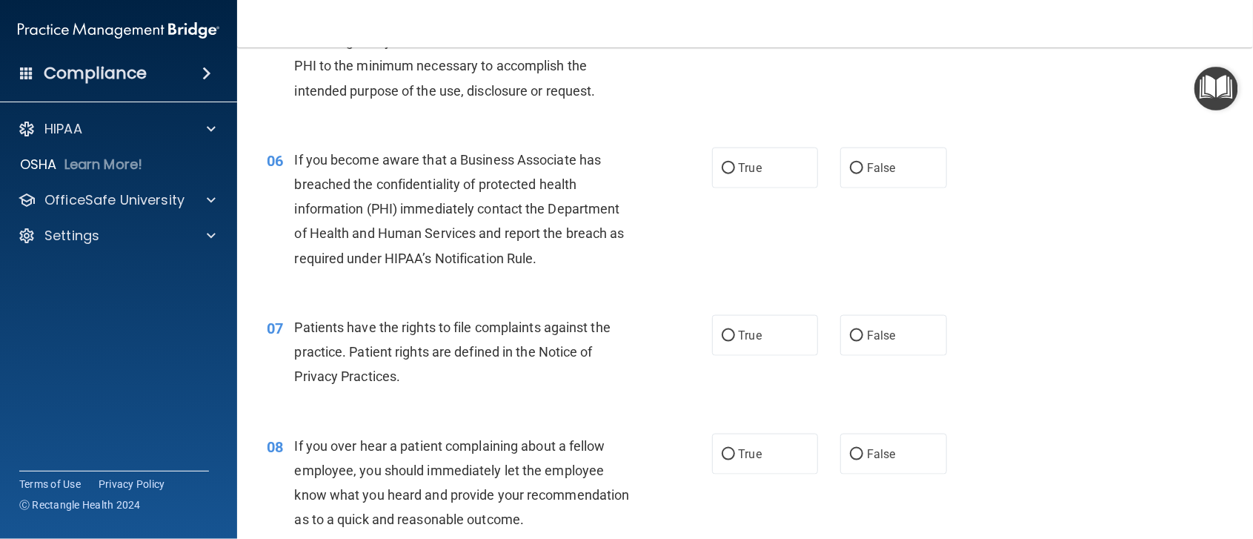
scroll to position [711, 0]
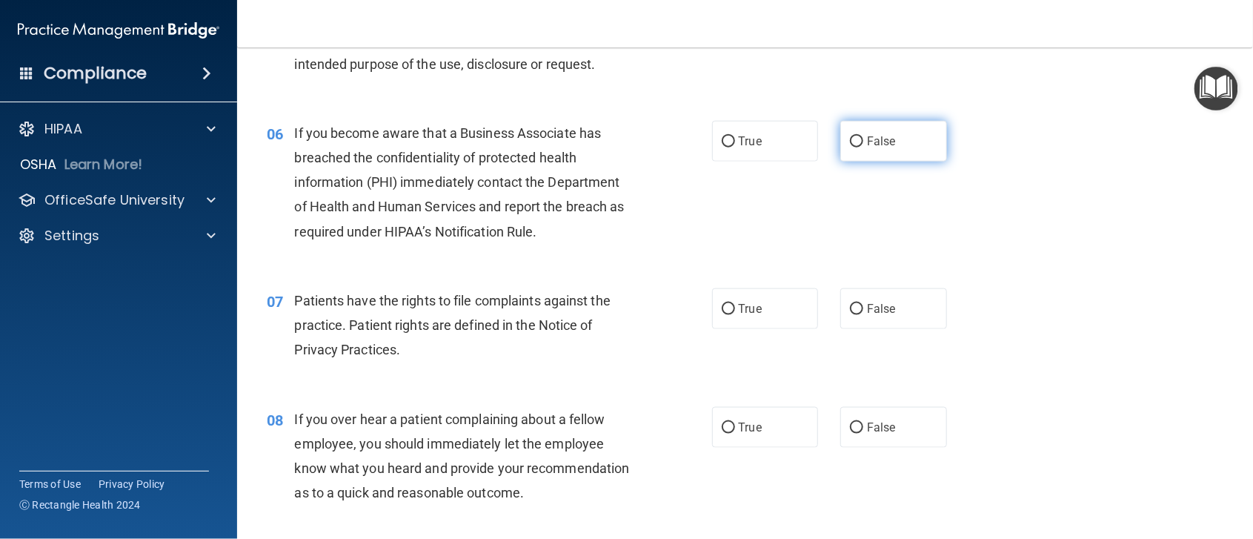
click at [850, 141] on input "False" at bounding box center [856, 141] width 13 height 11
radio input "true"
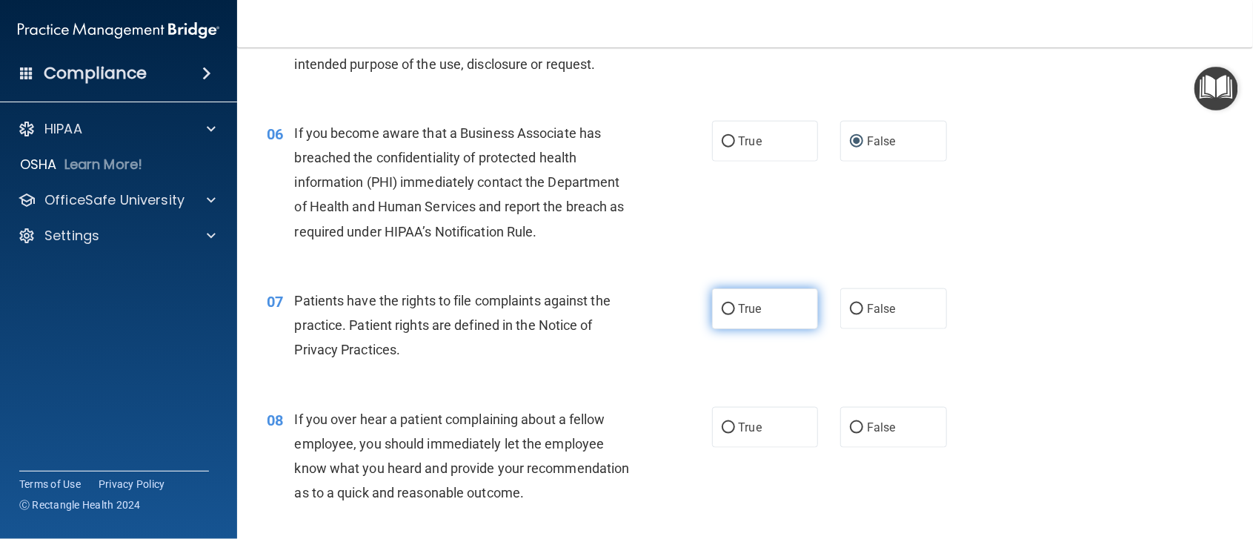
click at [722, 310] on input "True" at bounding box center [728, 309] width 13 height 11
radio input "true"
click at [850, 427] on input "False" at bounding box center [856, 427] width 13 height 11
radio input "true"
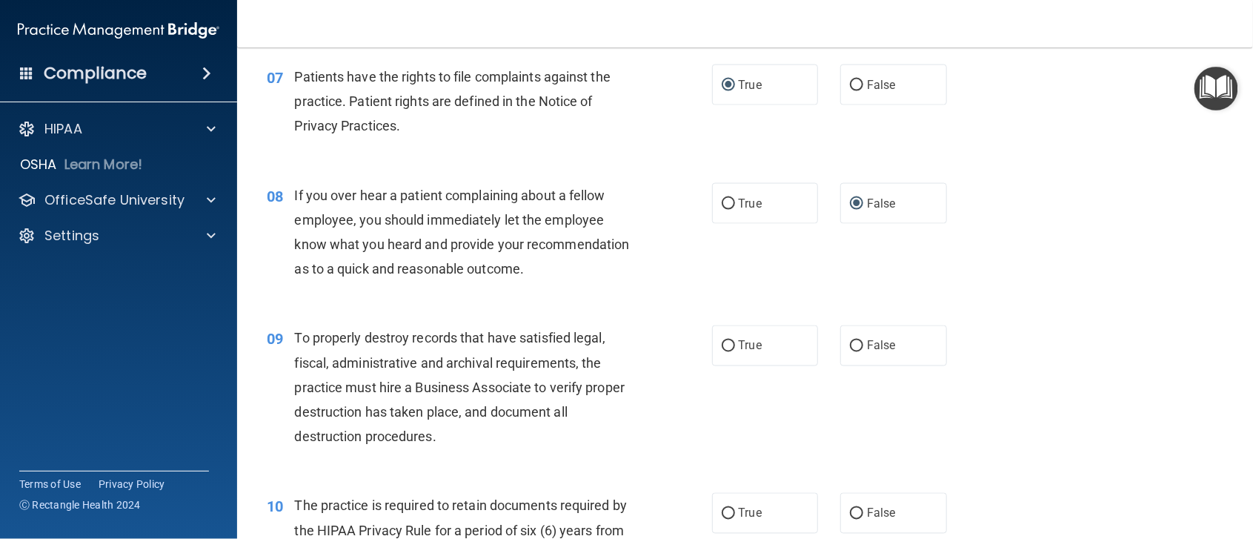
scroll to position [1079, 0]
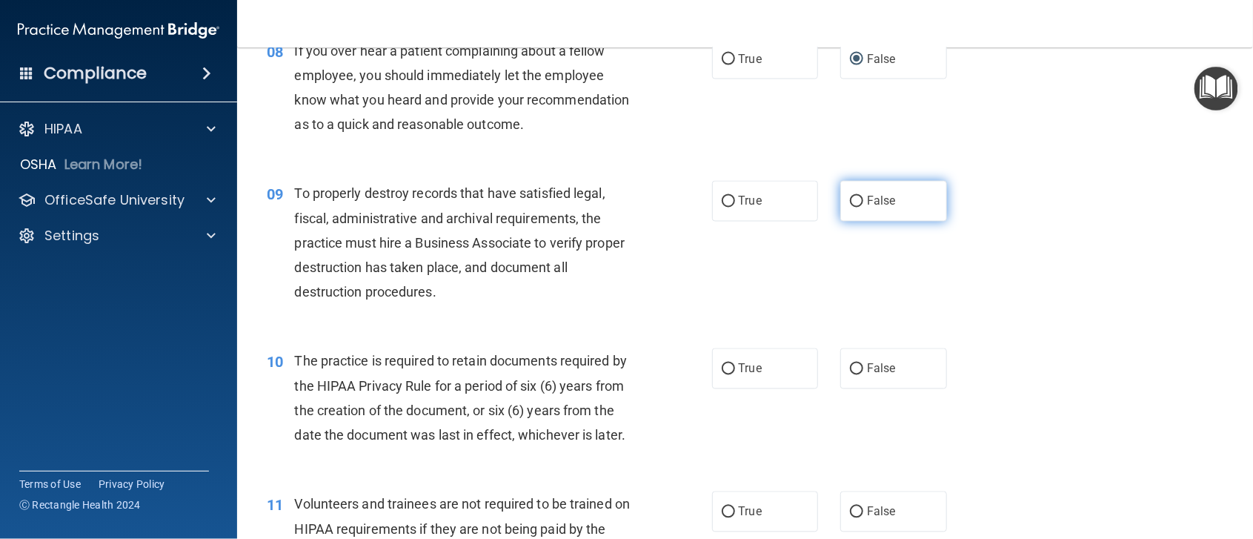
click at [850, 207] on input "False" at bounding box center [856, 201] width 13 height 11
radio input "true"
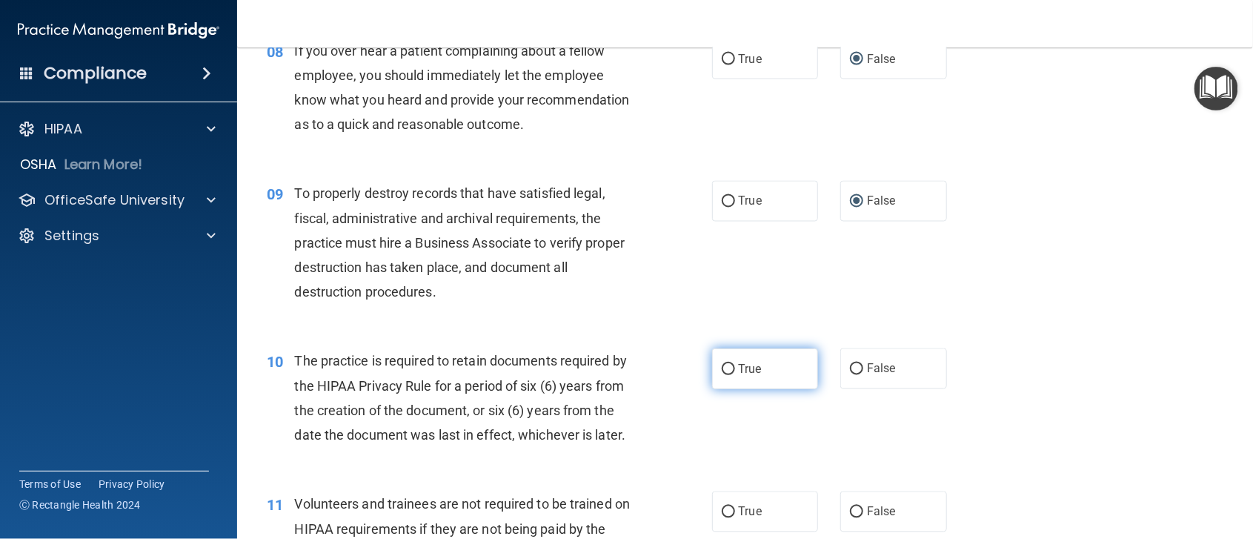
click at [722, 375] on input "True" at bounding box center [728, 369] width 13 height 11
radio input "true"
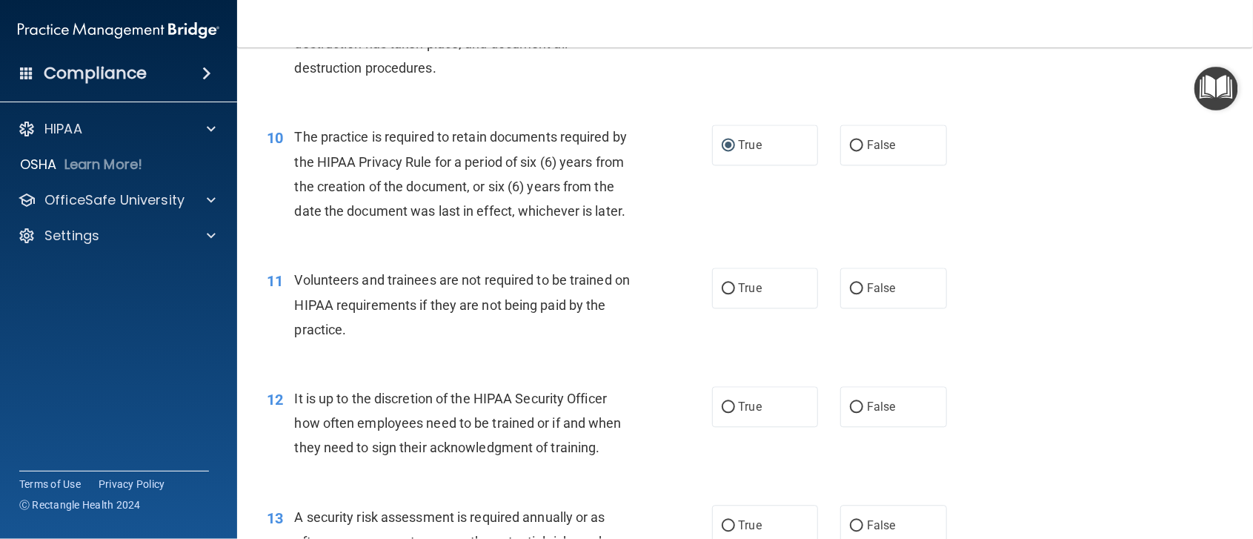
scroll to position [1448, 0]
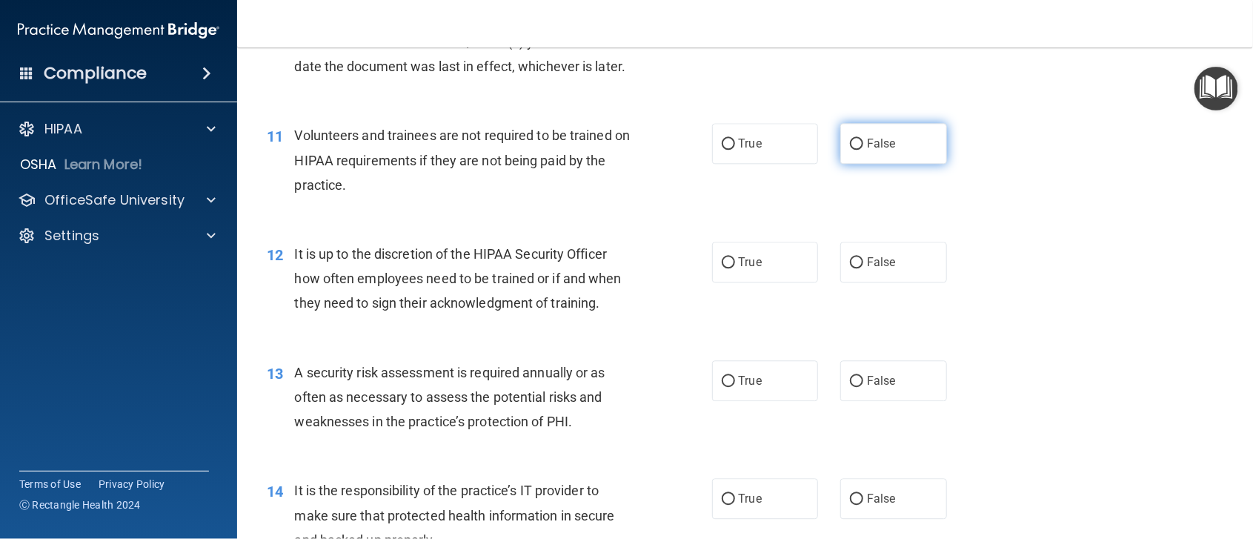
click at [850, 150] on input "False" at bounding box center [856, 144] width 13 height 11
radio input "true"
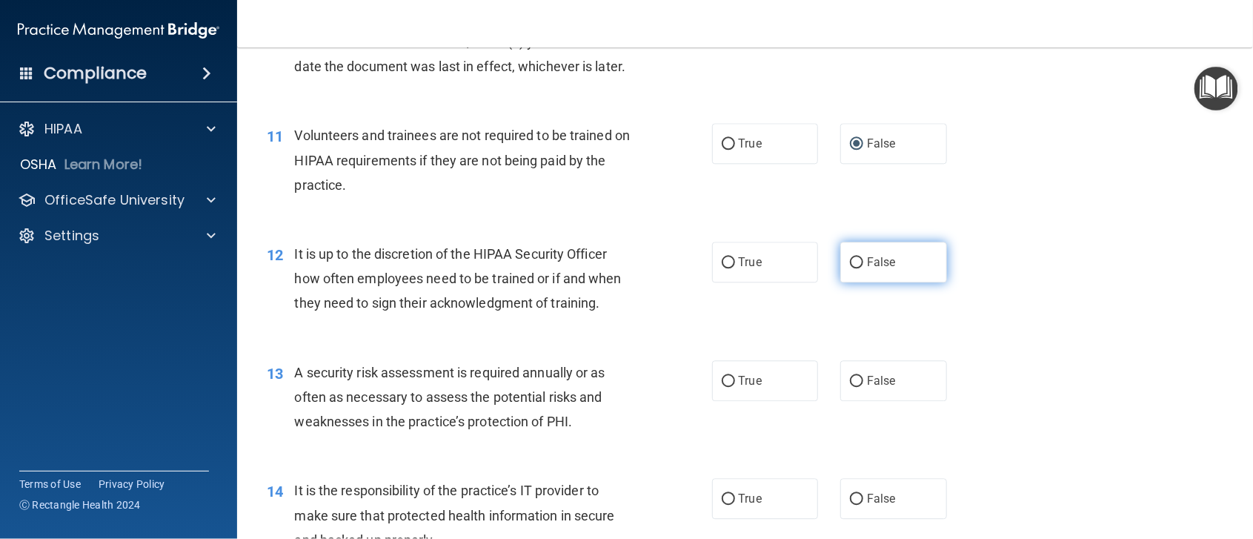
click at [850, 268] on input "False" at bounding box center [856, 262] width 13 height 11
radio input "true"
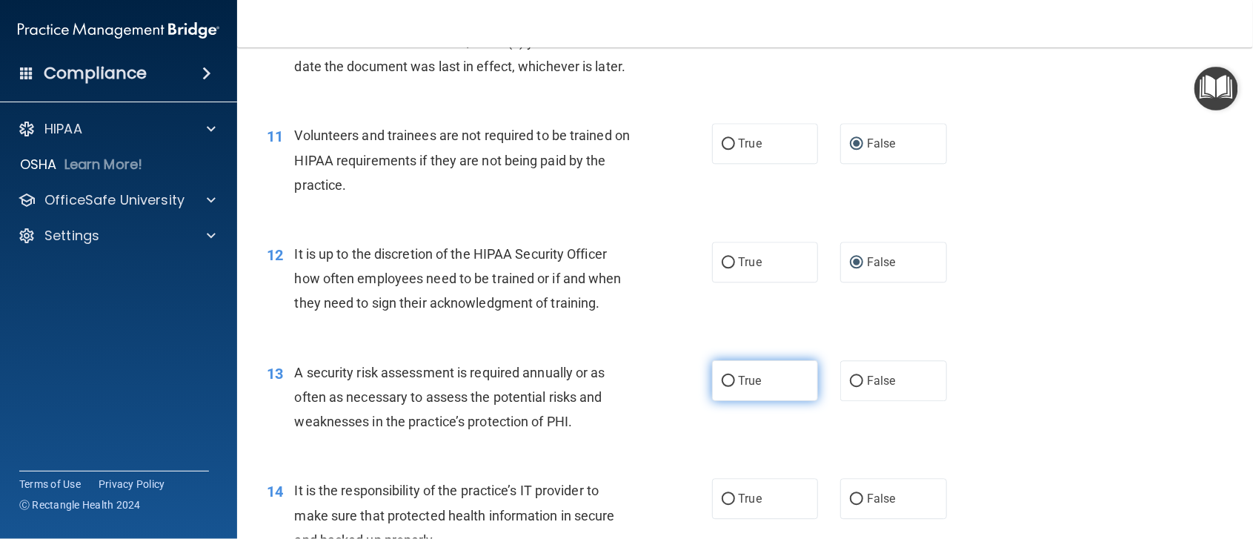
click at [723, 387] on input "True" at bounding box center [728, 381] width 13 height 11
radio input "true"
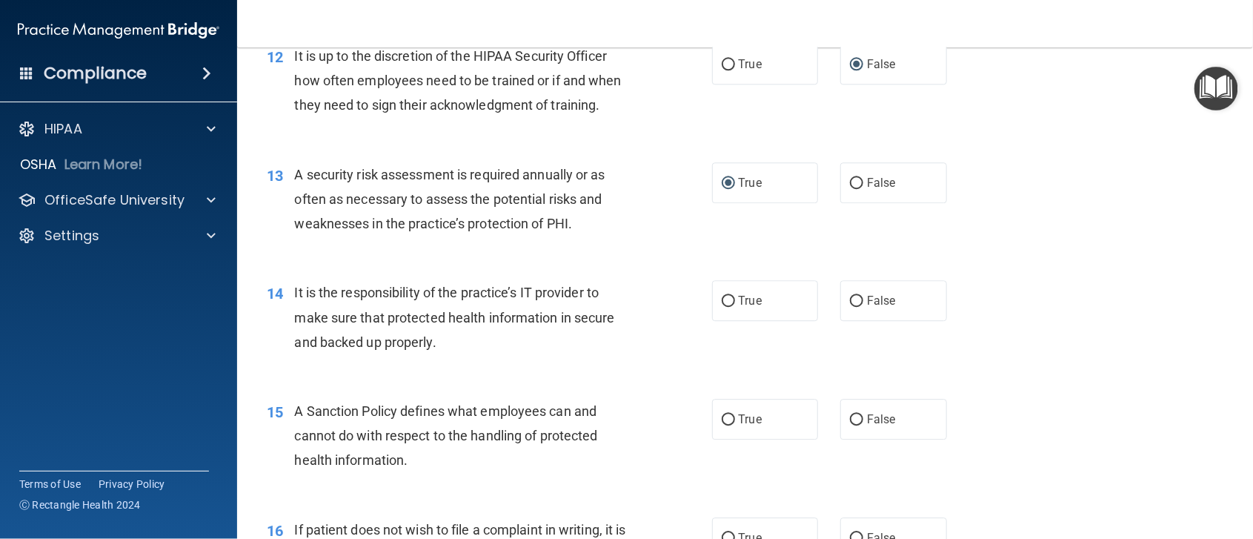
scroll to position [1672, 0]
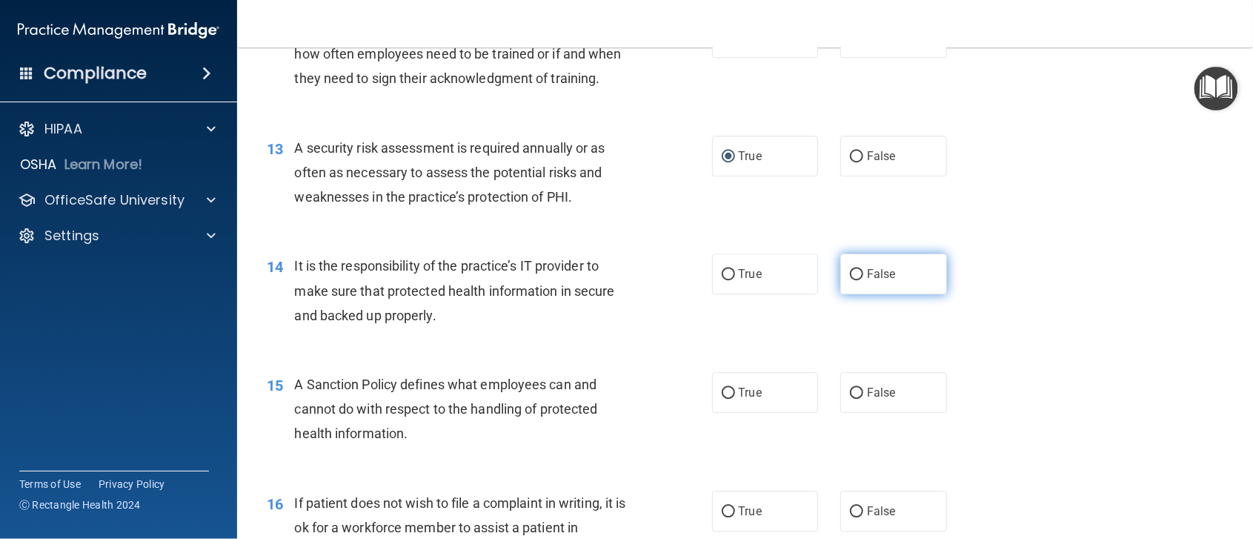
click at [850, 280] on input "False" at bounding box center [856, 274] width 13 height 11
radio input "true"
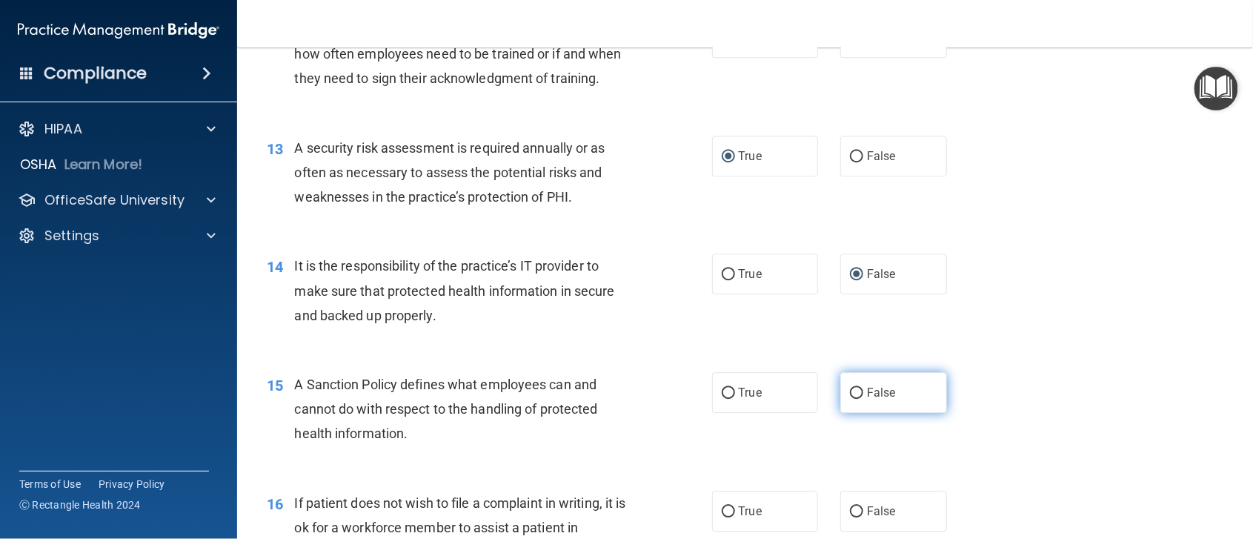
click at [850, 399] on input "False" at bounding box center [856, 392] width 13 height 11
radio input "true"
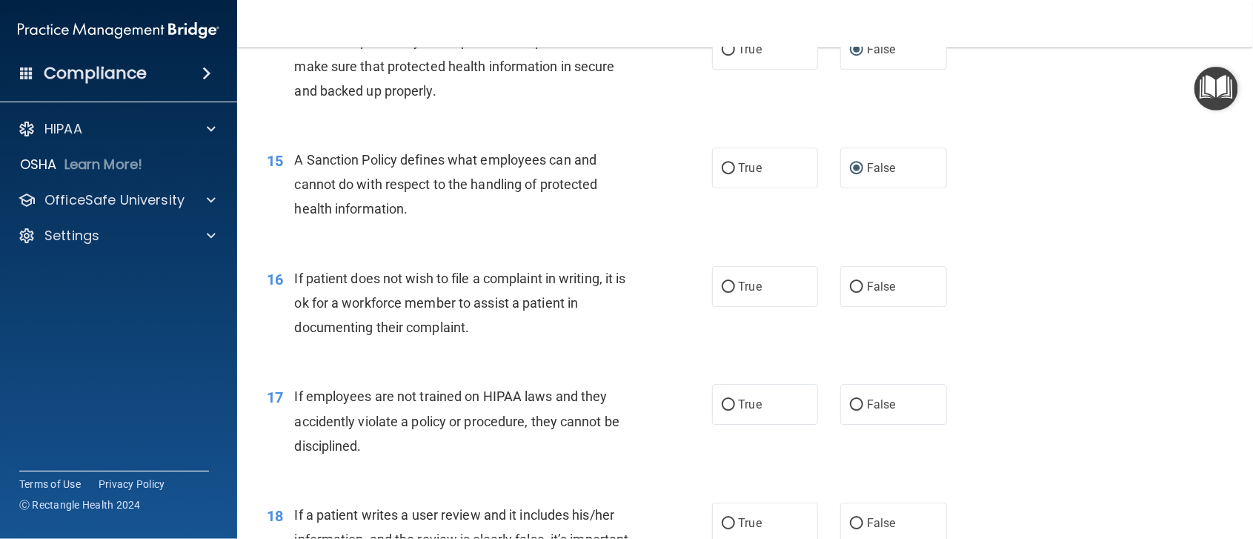
scroll to position [2080, 0]
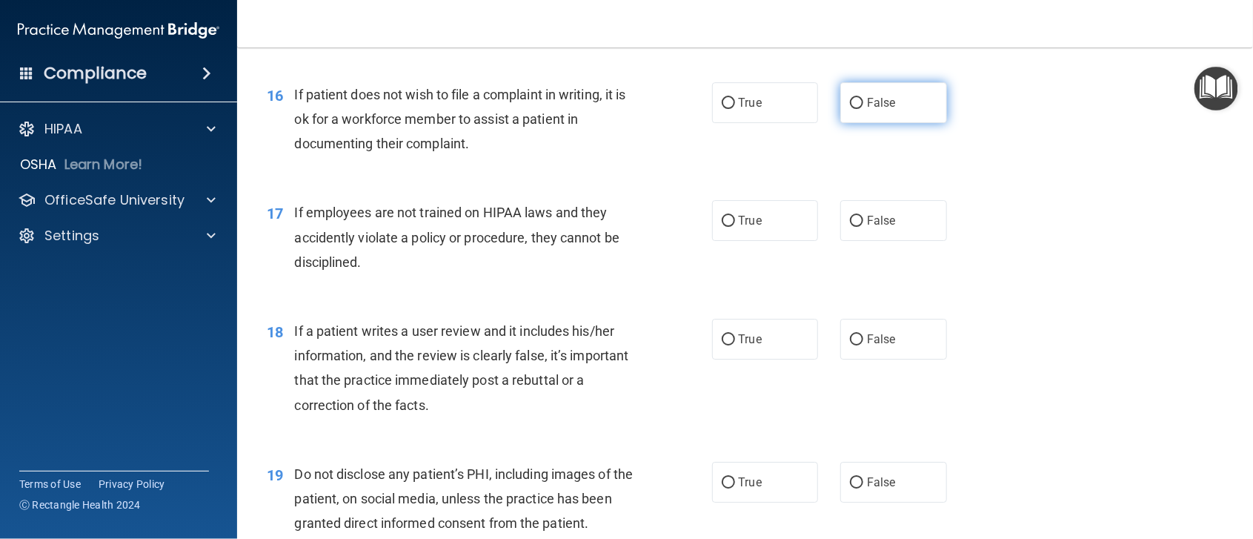
click at [850, 109] on input "False" at bounding box center [856, 103] width 13 height 11
radio input "true"
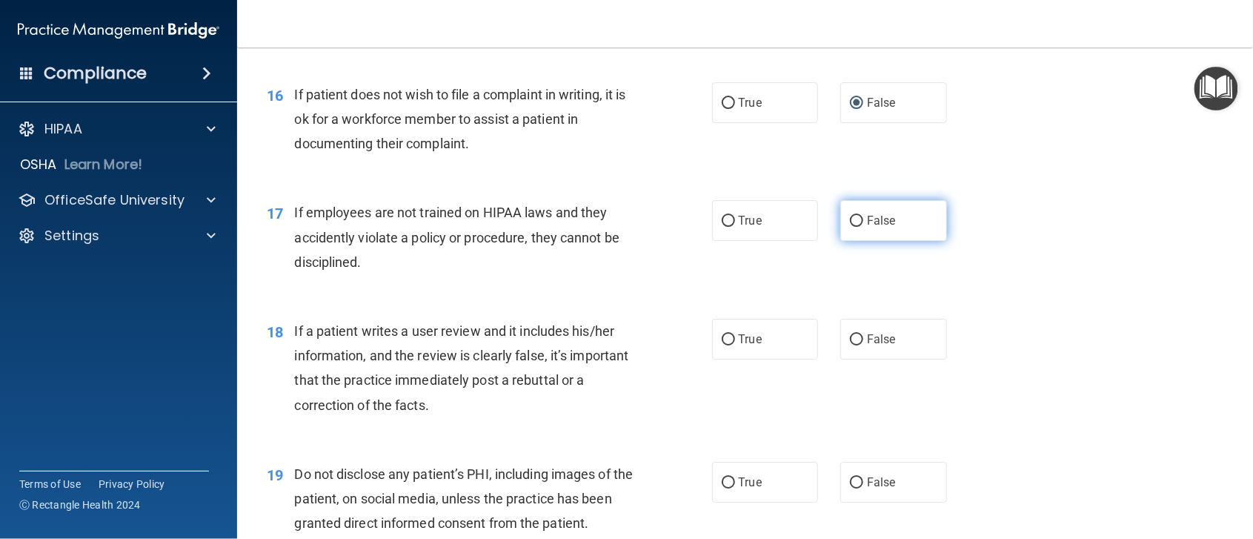
click at [850, 227] on input "False" at bounding box center [856, 221] width 13 height 11
radio input "true"
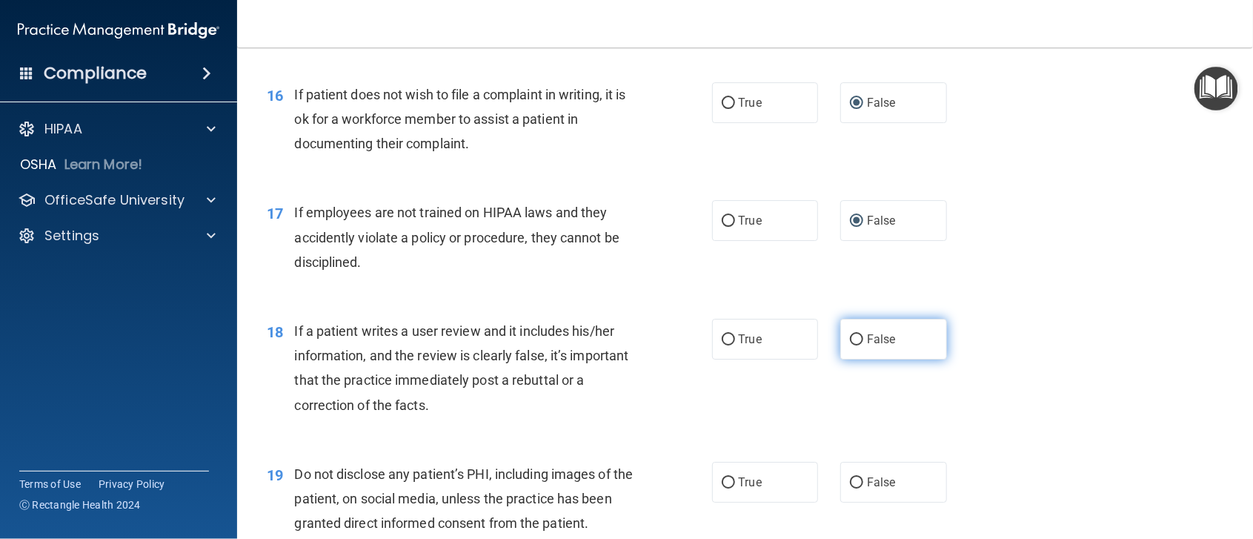
click at [850, 345] on input "False" at bounding box center [856, 339] width 13 height 11
radio input "true"
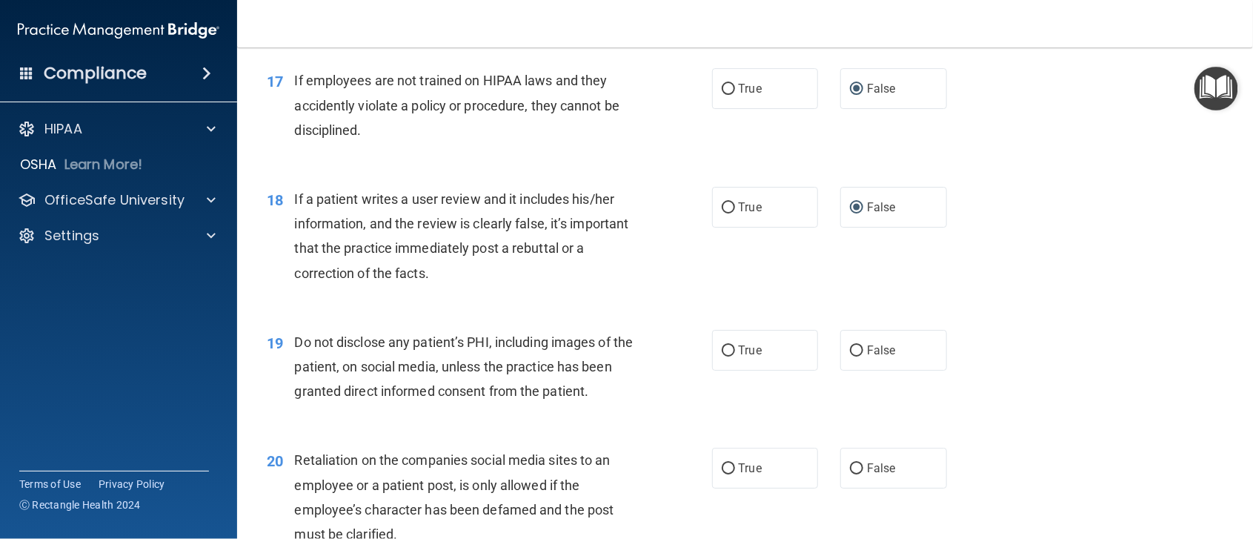
scroll to position [2291, 0]
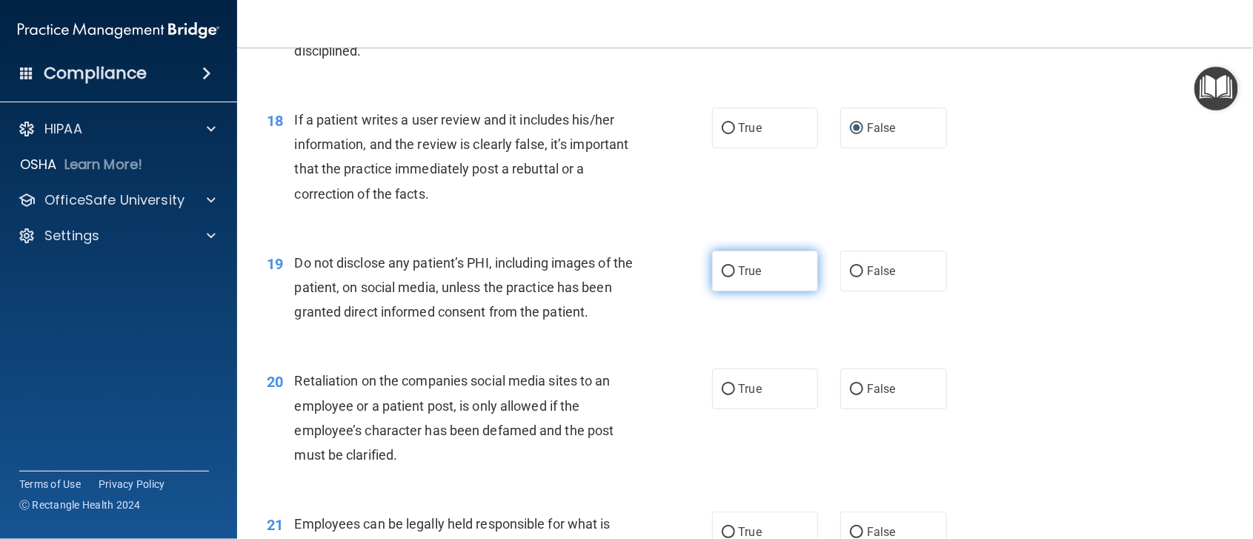
click at [722, 277] on input "True" at bounding box center [728, 271] width 13 height 11
radio input "true"
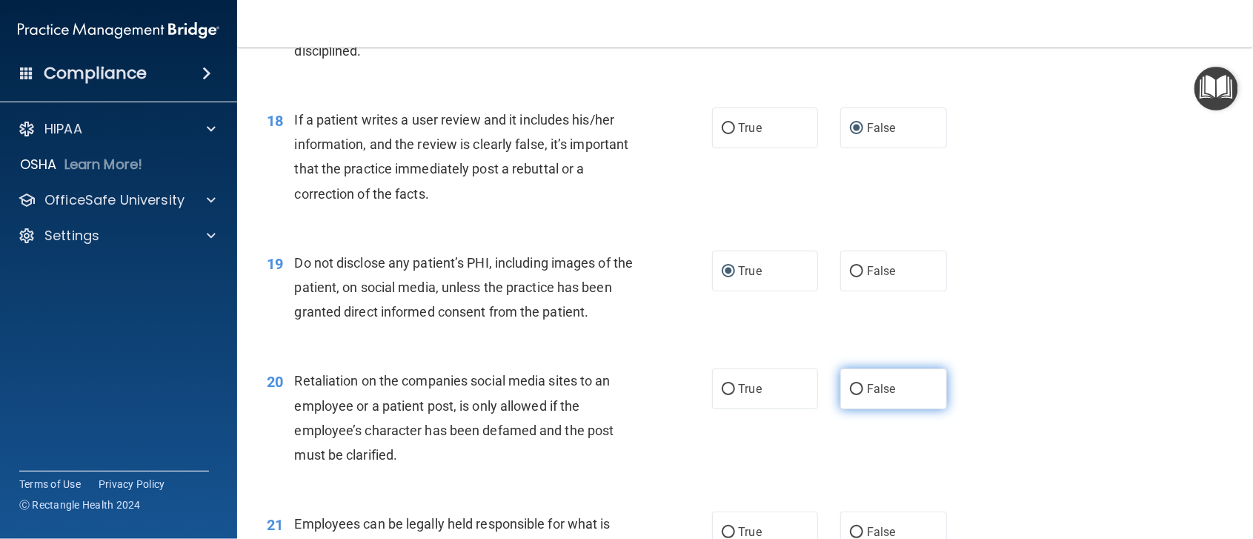
click at [850, 395] on input "False" at bounding box center [856, 389] width 13 height 11
radio input "true"
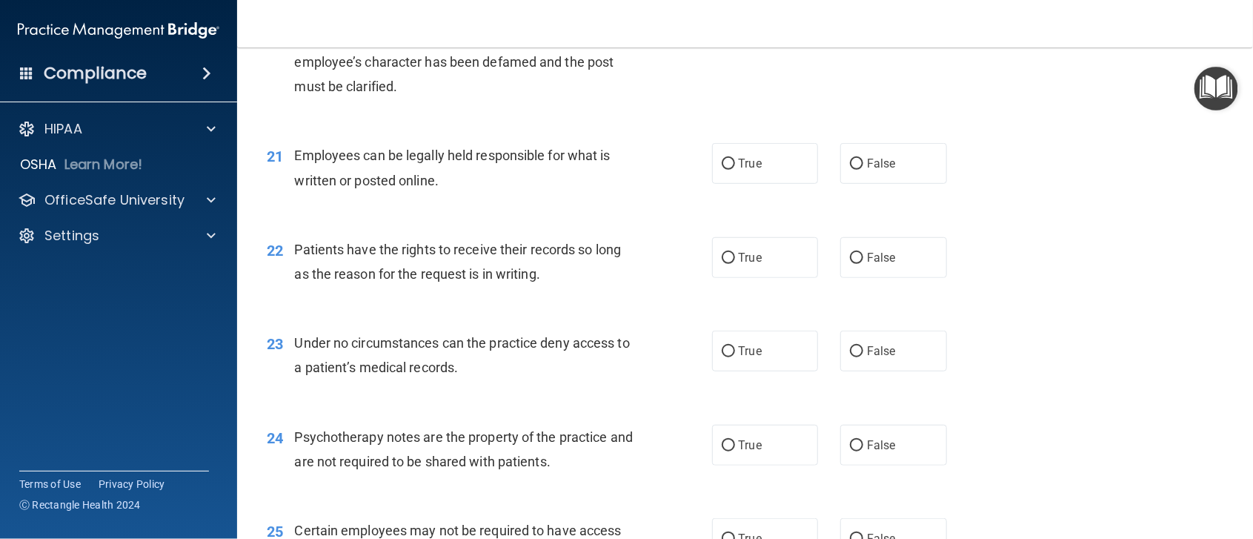
scroll to position [2674, 0]
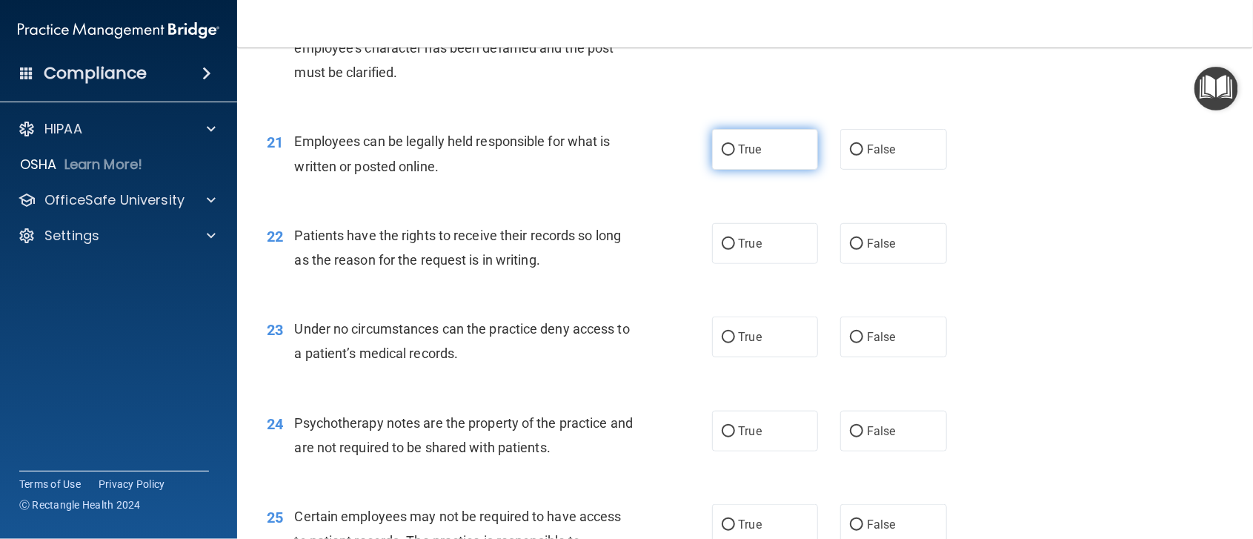
click at [722, 156] on input "True" at bounding box center [728, 149] width 13 height 11
radio input "true"
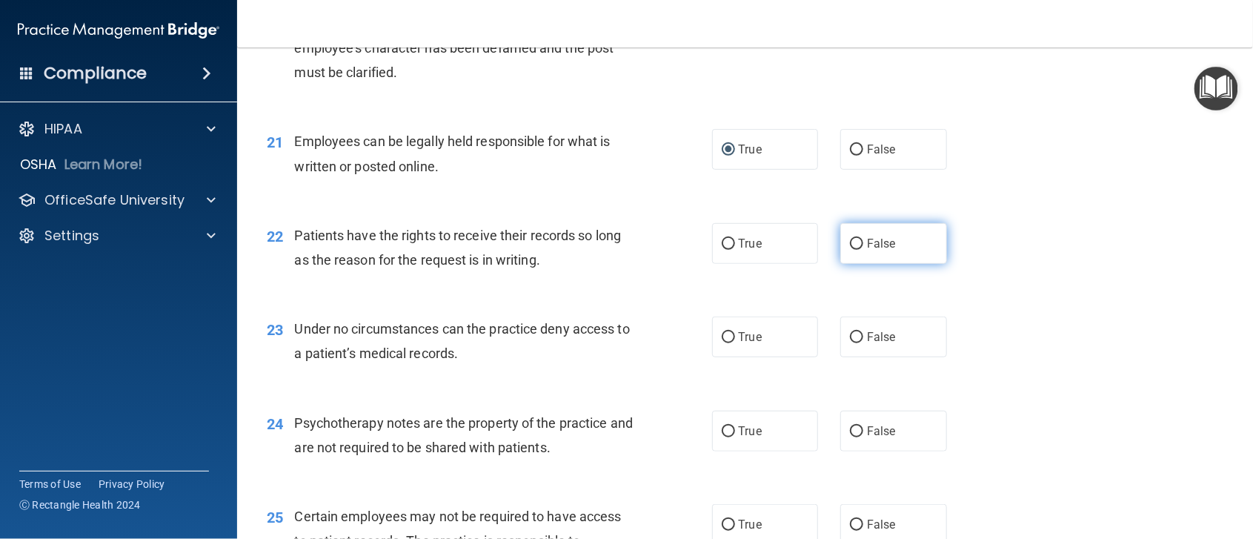
click at [850, 250] on input "False" at bounding box center [856, 244] width 13 height 11
radio input "true"
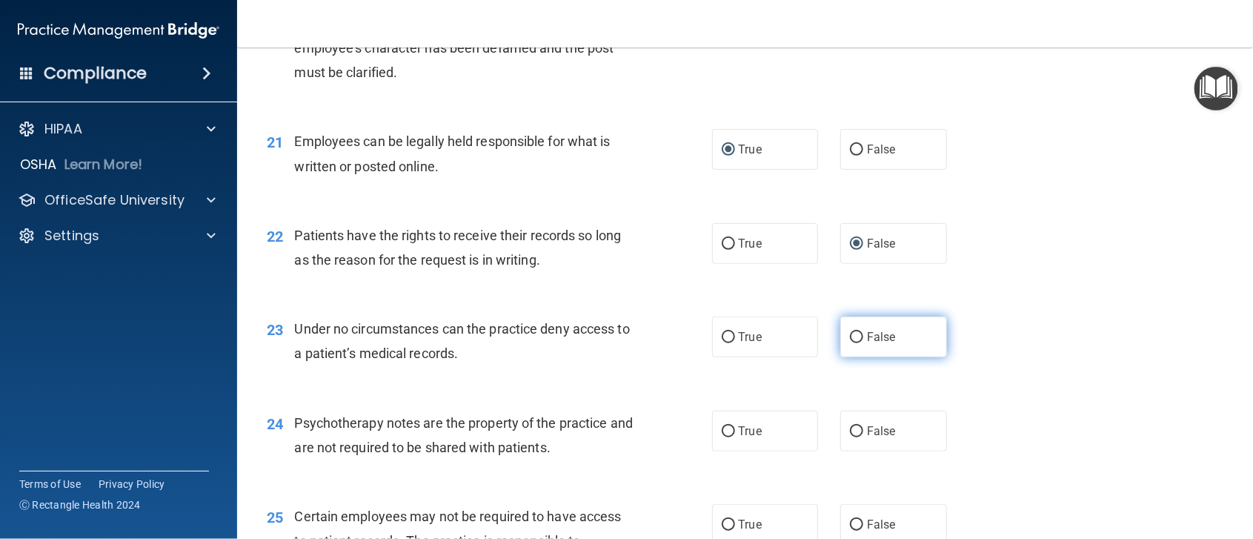
click at [850, 343] on input "False" at bounding box center [856, 337] width 13 height 11
radio input "true"
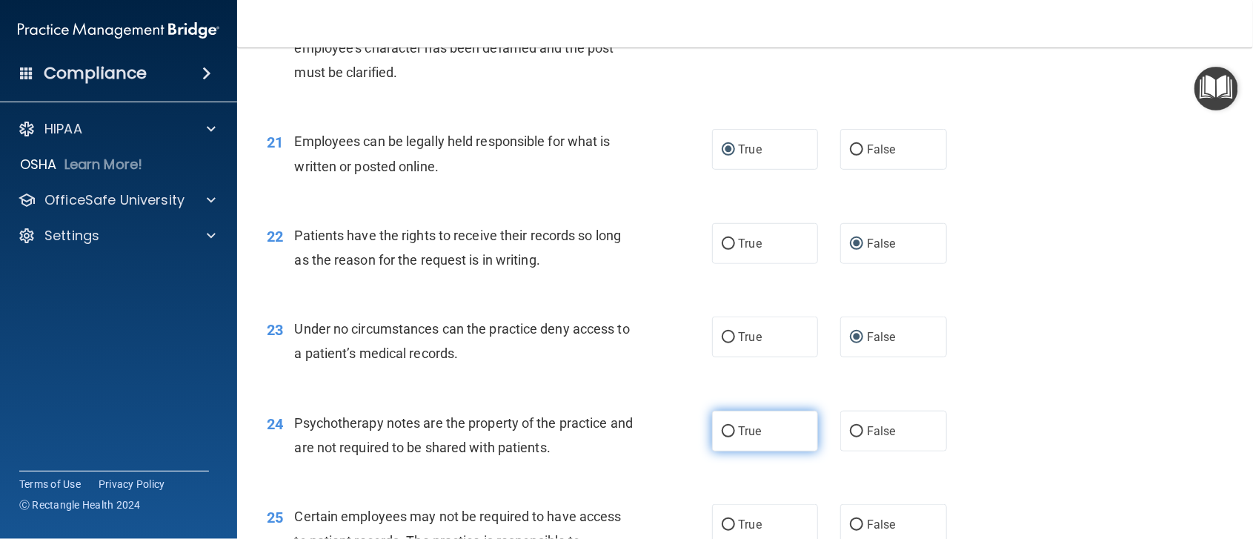
click at [722, 437] on input "True" at bounding box center [728, 431] width 13 height 11
radio input "true"
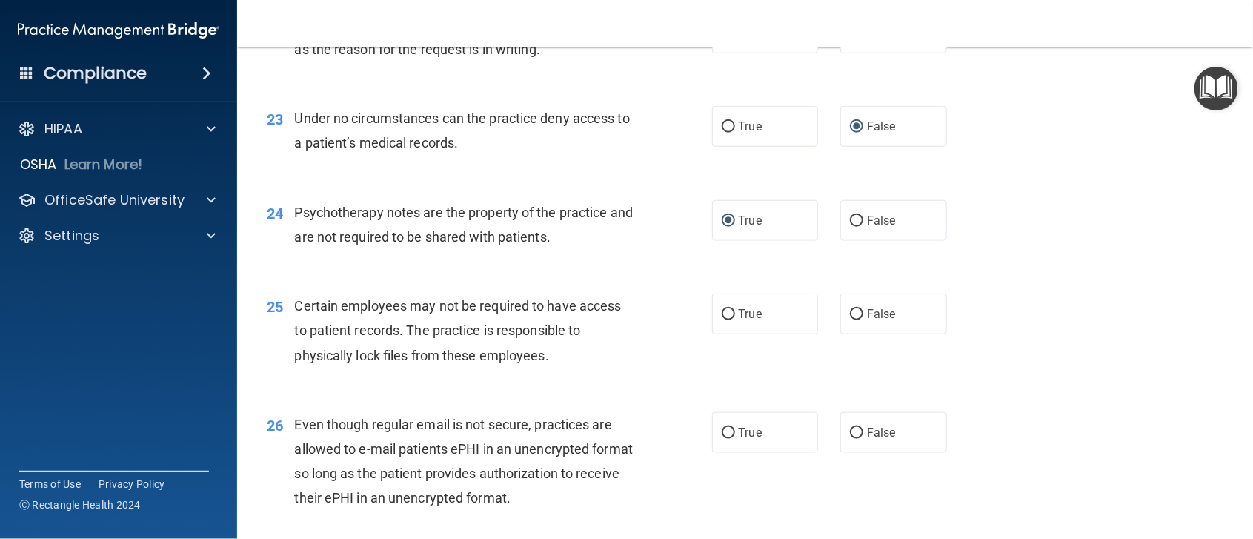
scroll to position [3002, 0]
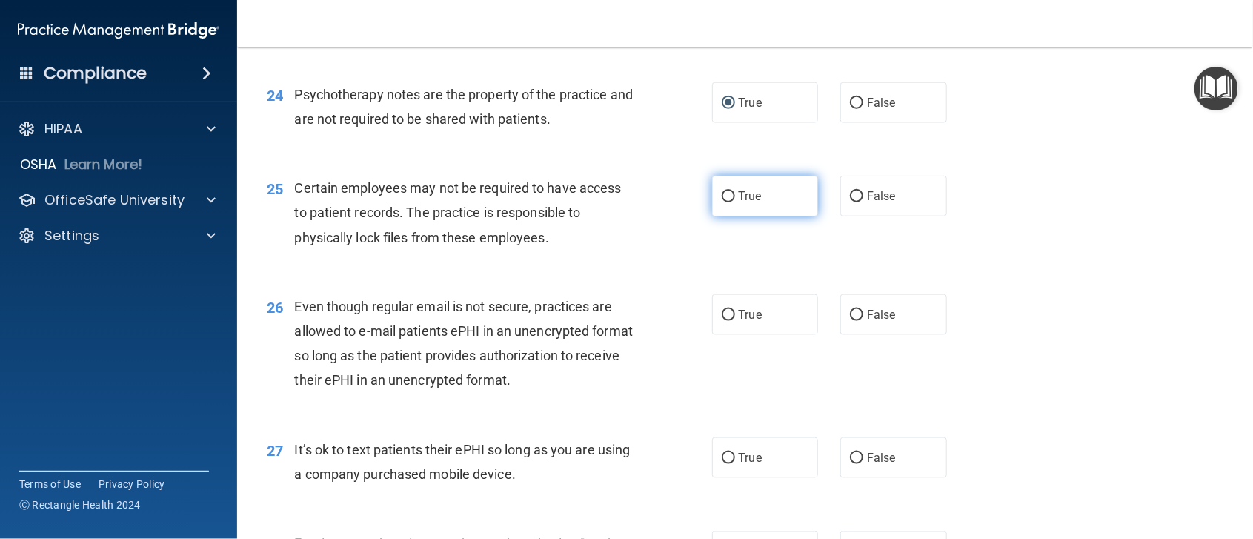
click at [722, 202] on input "True" at bounding box center [728, 196] width 13 height 11
radio input "true"
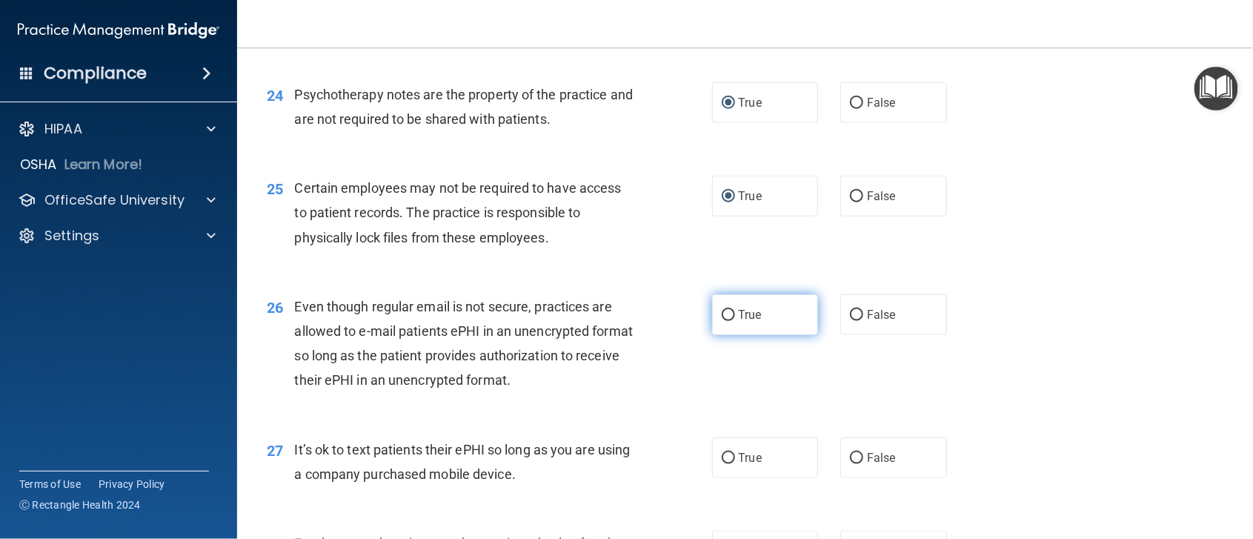
click at [722, 321] on input "True" at bounding box center [728, 315] width 13 height 11
radio input "true"
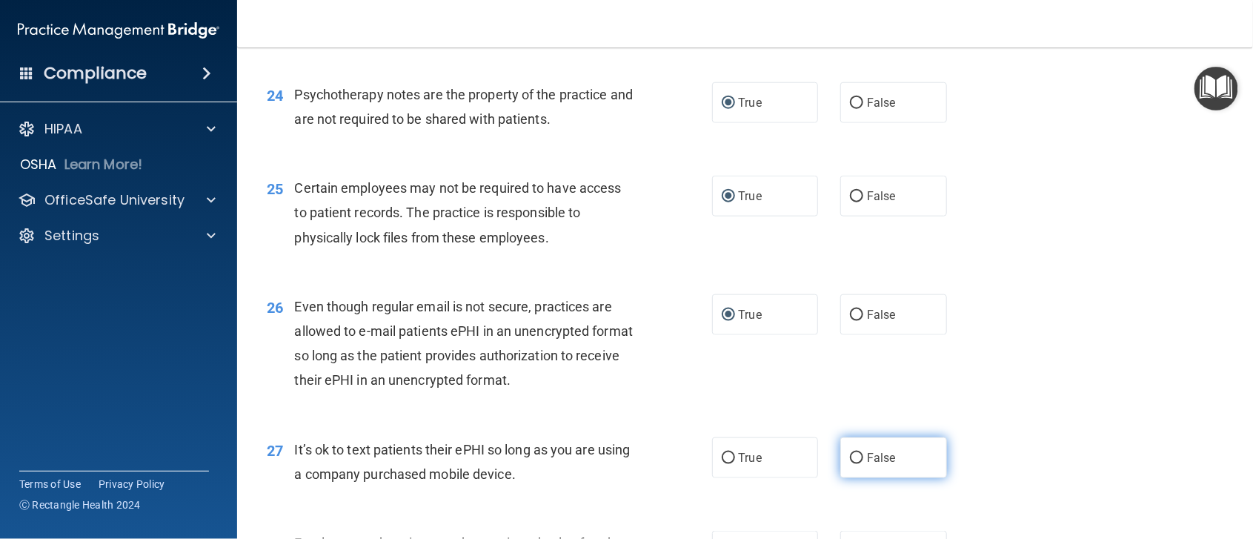
click at [852, 464] on input "False" at bounding box center [856, 458] width 13 height 11
radio input "true"
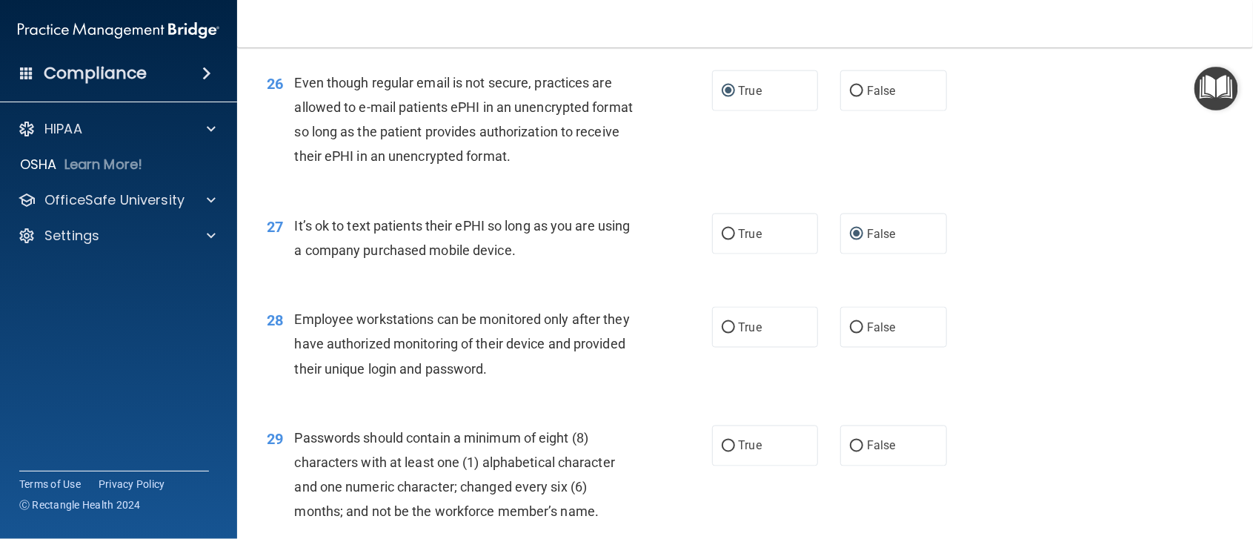
scroll to position [3292, 0]
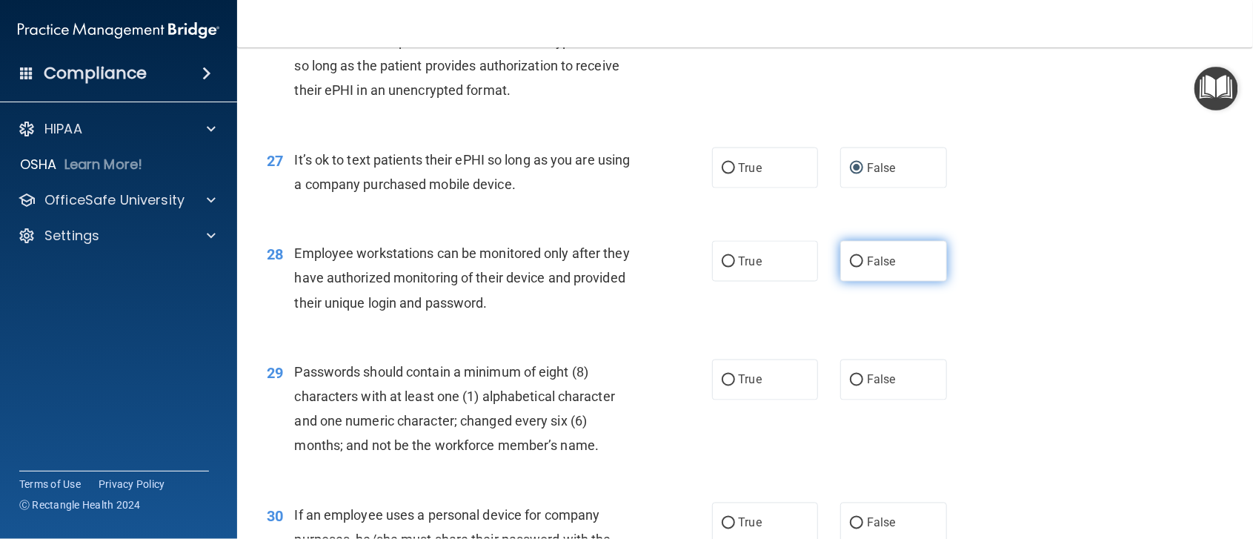
click at [850, 267] on input "False" at bounding box center [856, 261] width 13 height 11
radio input "true"
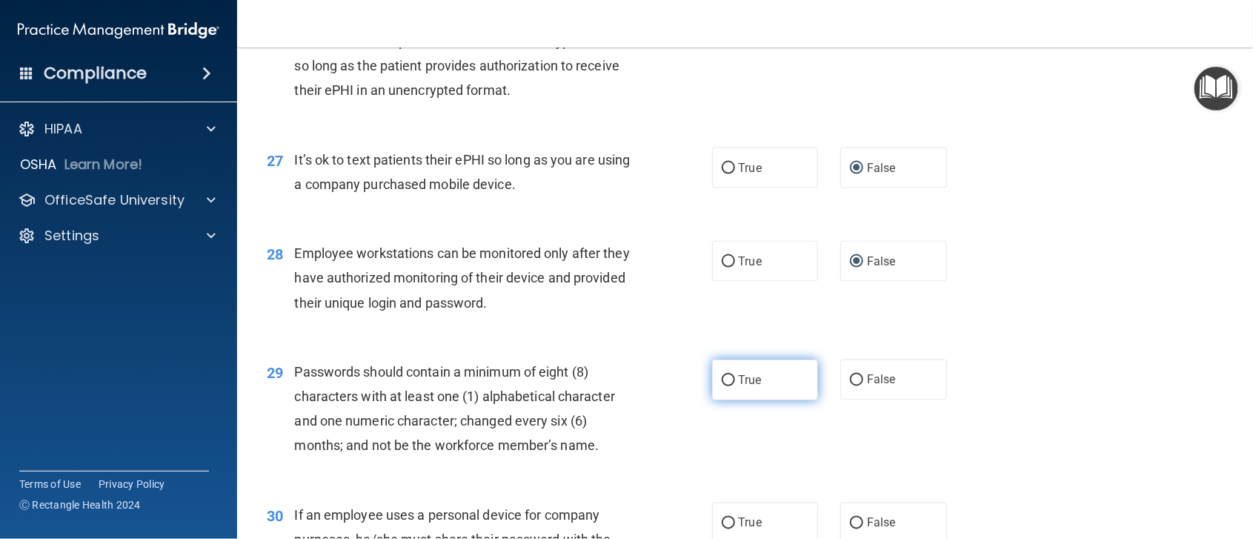
click at [723, 386] on input "True" at bounding box center [728, 380] width 13 height 11
radio input "true"
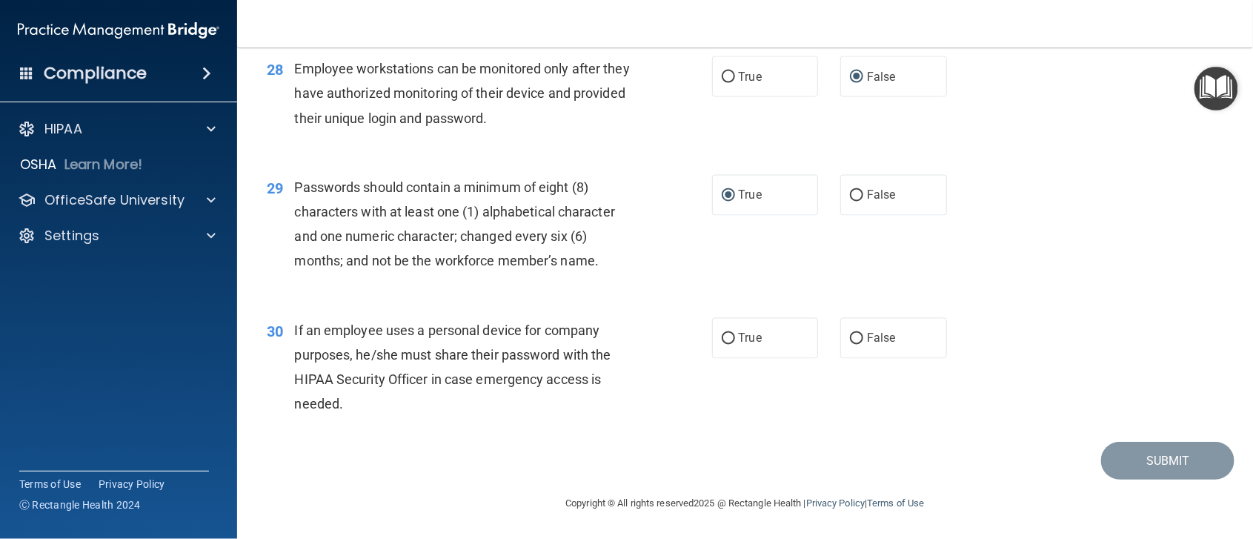
scroll to position [3525, 0]
click at [850, 335] on input "False" at bounding box center [856, 338] width 13 height 11
radio input "true"
click at [1145, 455] on button "Submit" at bounding box center [1167, 461] width 133 height 38
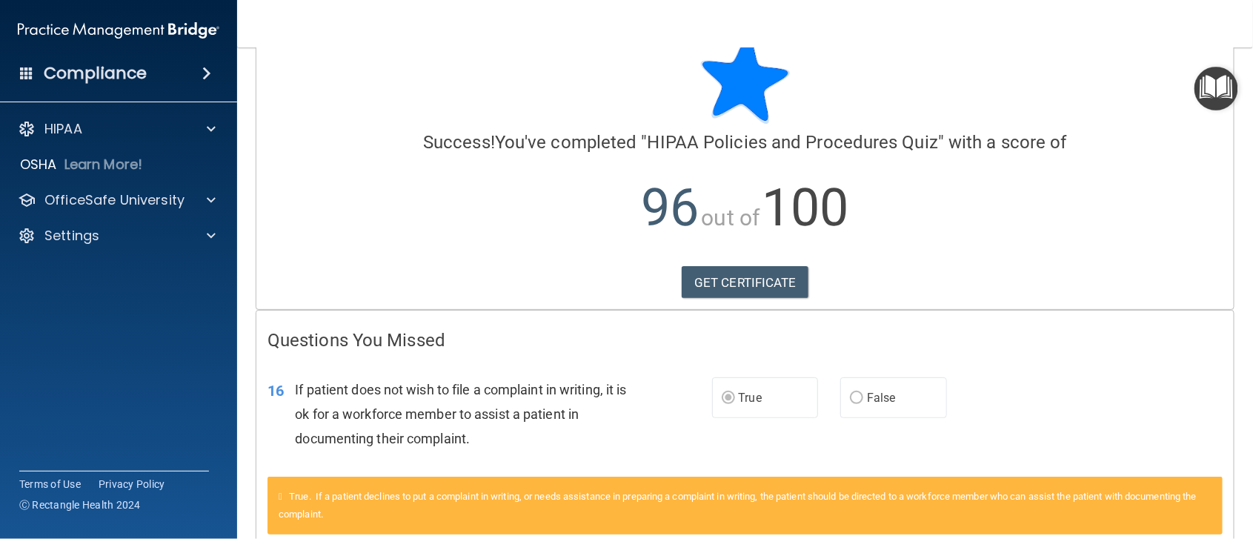
scroll to position [122, 0]
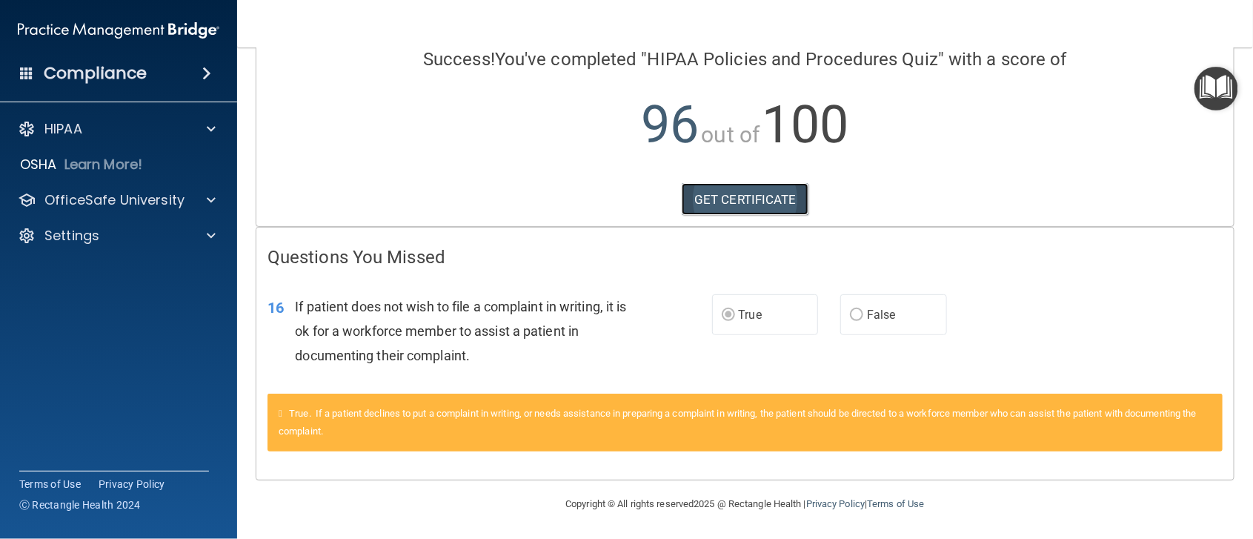
click at [732, 199] on link "GET CERTIFICATE" at bounding box center [745, 199] width 127 height 33
click at [211, 198] on span at bounding box center [211, 200] width 9 height 18
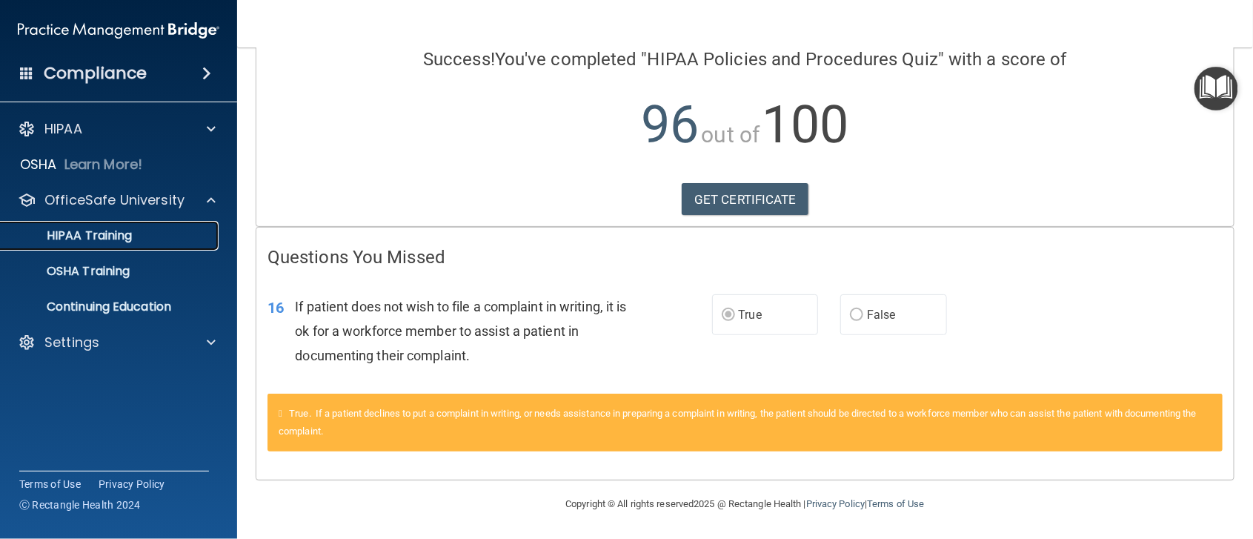
click at [93, 232] on p "HIPAA Training" at bounding box center [71, 235] width 122 height 15
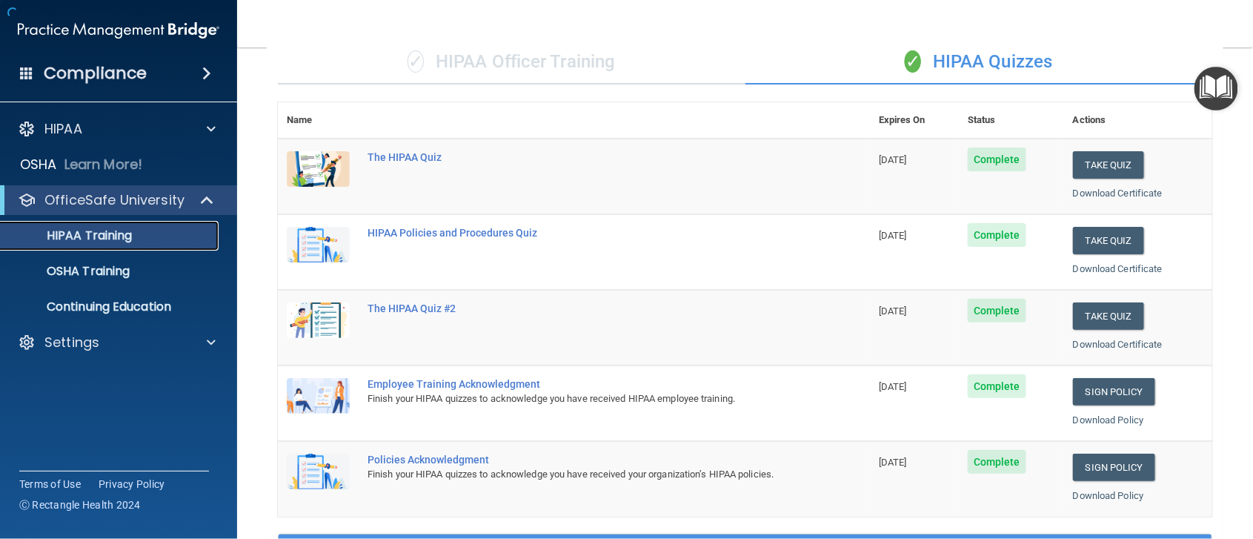
scroll to position [574, 0]
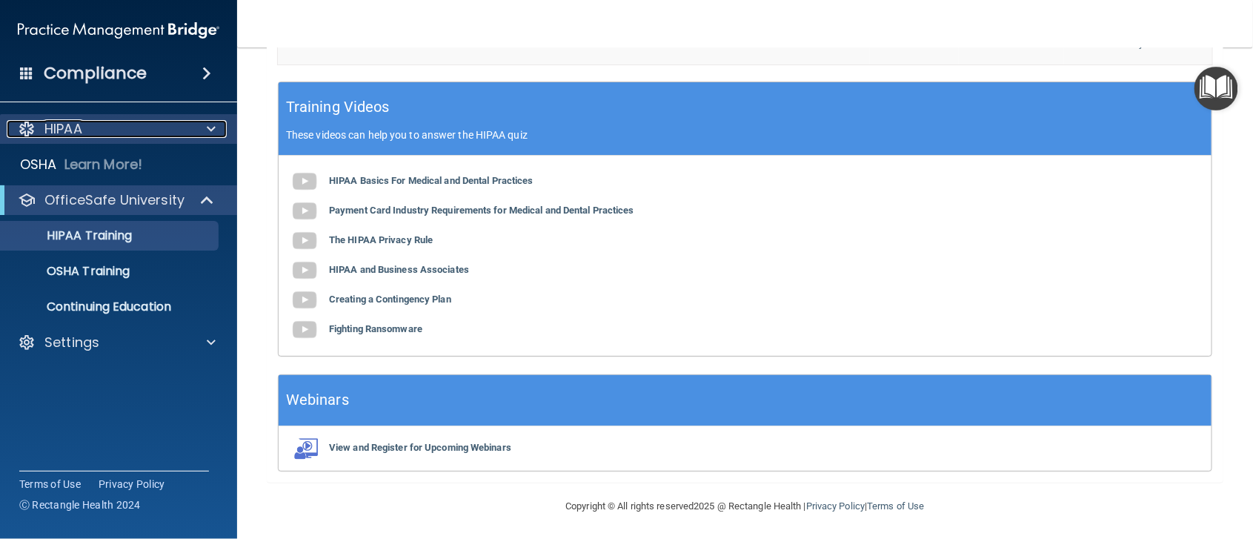
click at [210, 130] on span at bounding box center [211, 129] width 9 height 18
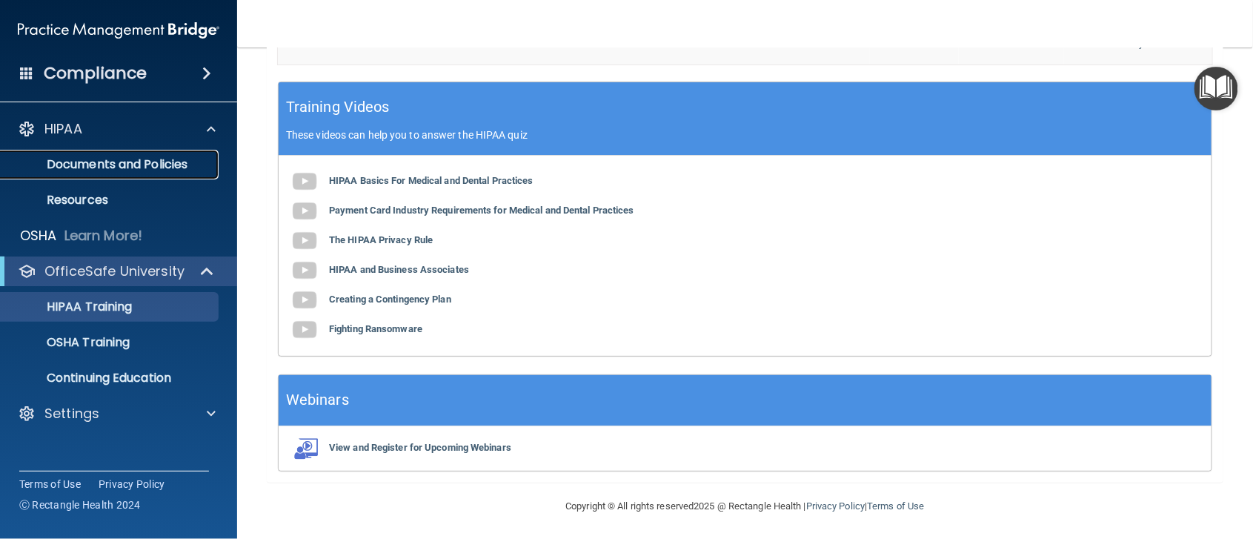
click at [141, 160] on p "Documents and Policies" at bounding box center [111, 164] width 202 height 15
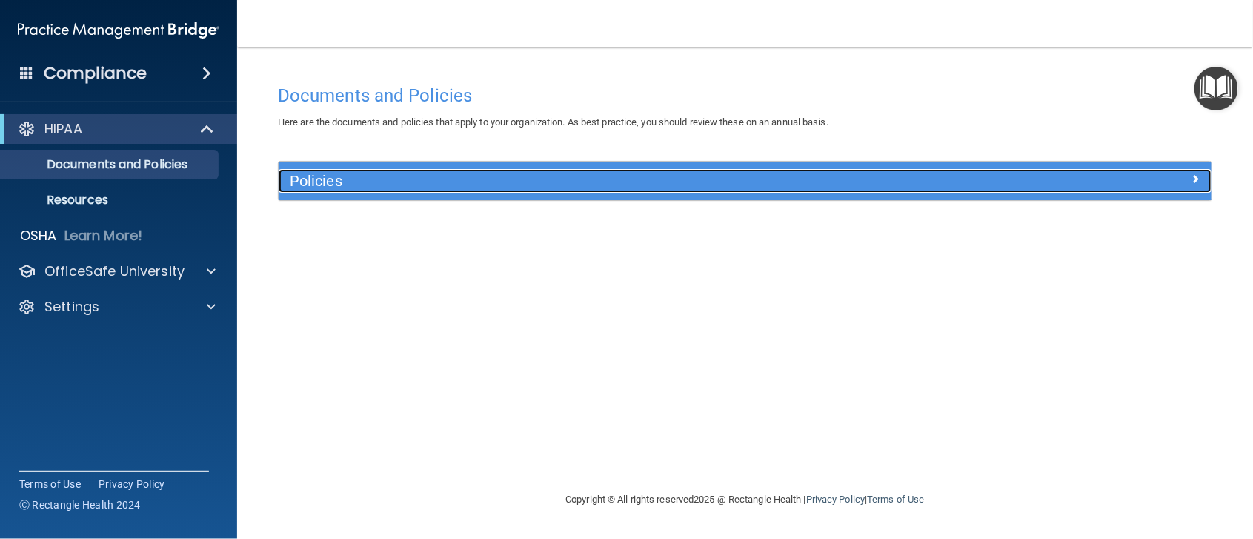
click at [316, 184] on h5 "Policies" at bounding box center [628, 181] width 677 height 16
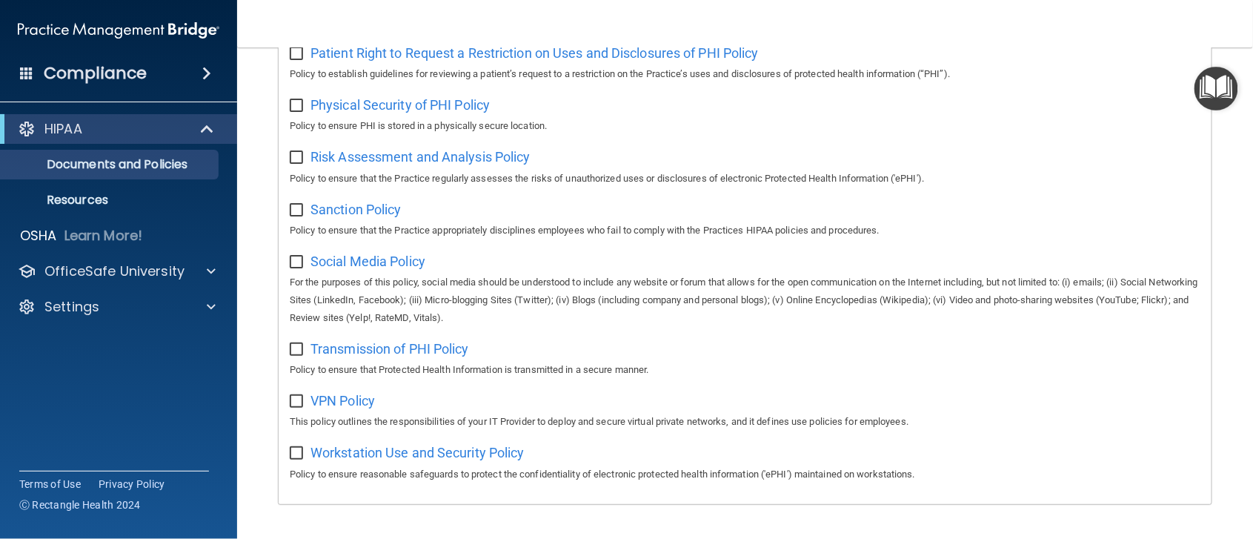
scroll to position [964, 0]
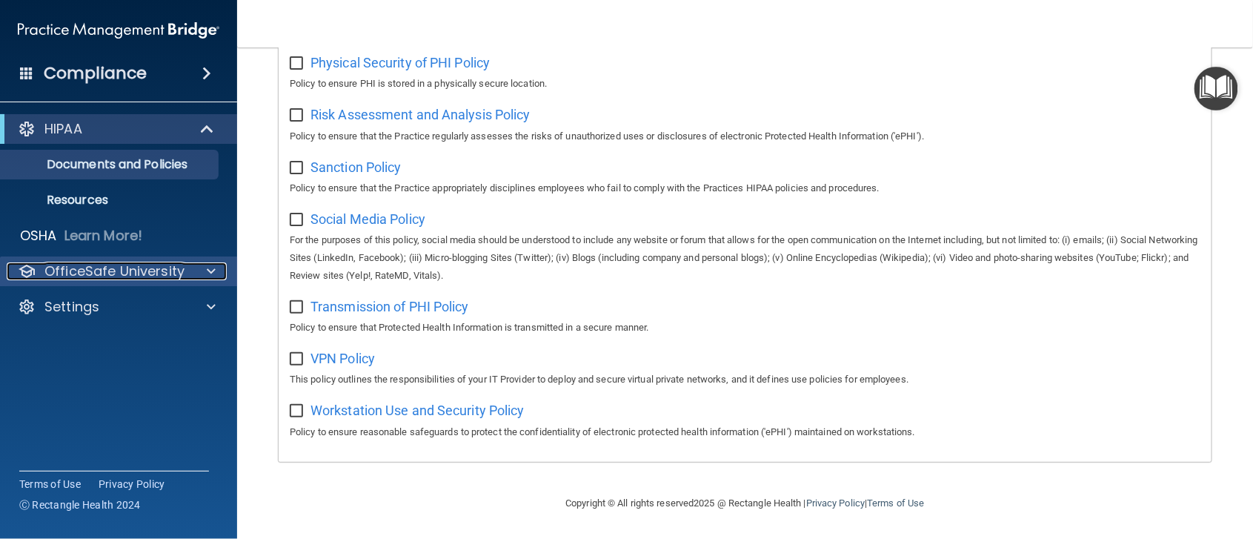
click at [212, 270] on span at bounding box center [211, 271] width 9 height 18
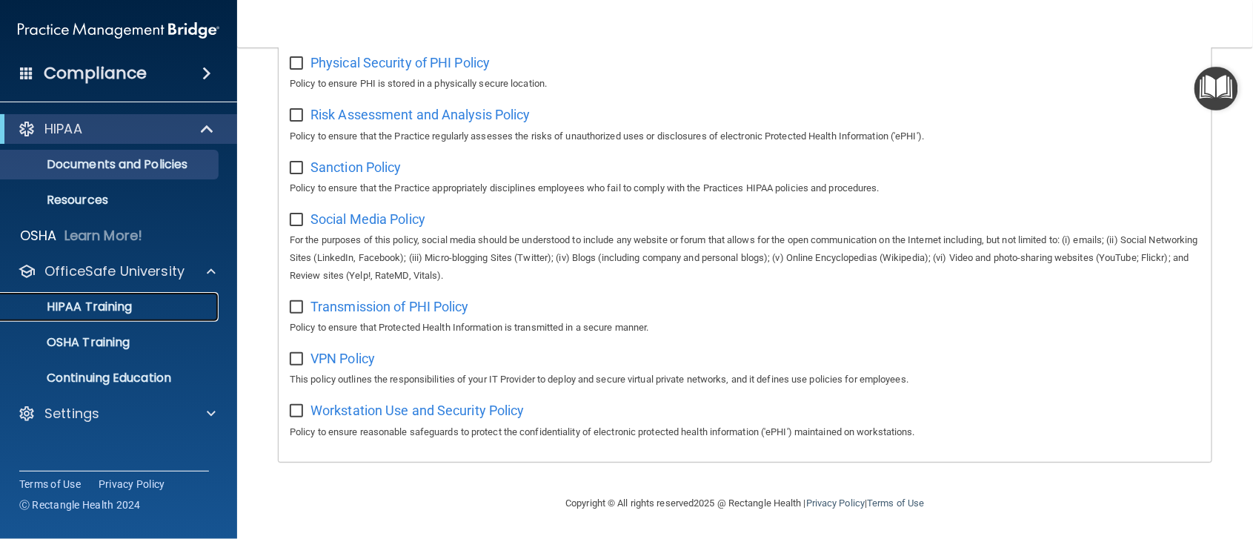
click at [99, 302] on p "HIPAA Training" at bounding box center [71, 306] width 122 height 15
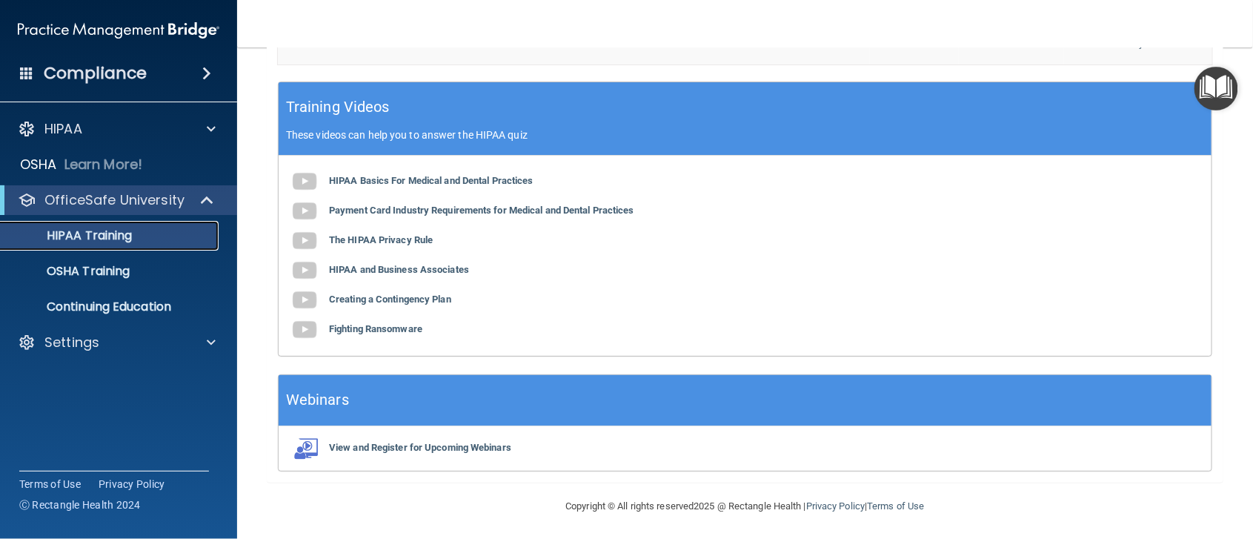
scroll to position [575, 0]
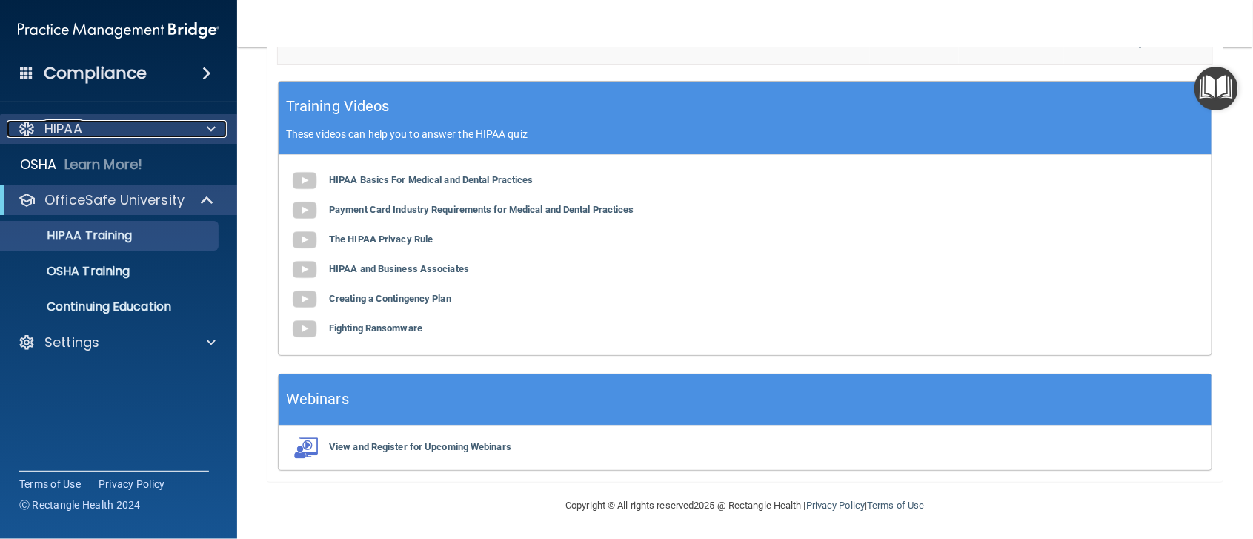
click at [70, 128] on p "HIPAA" at bounding box center [63, 129] width 38 height 18
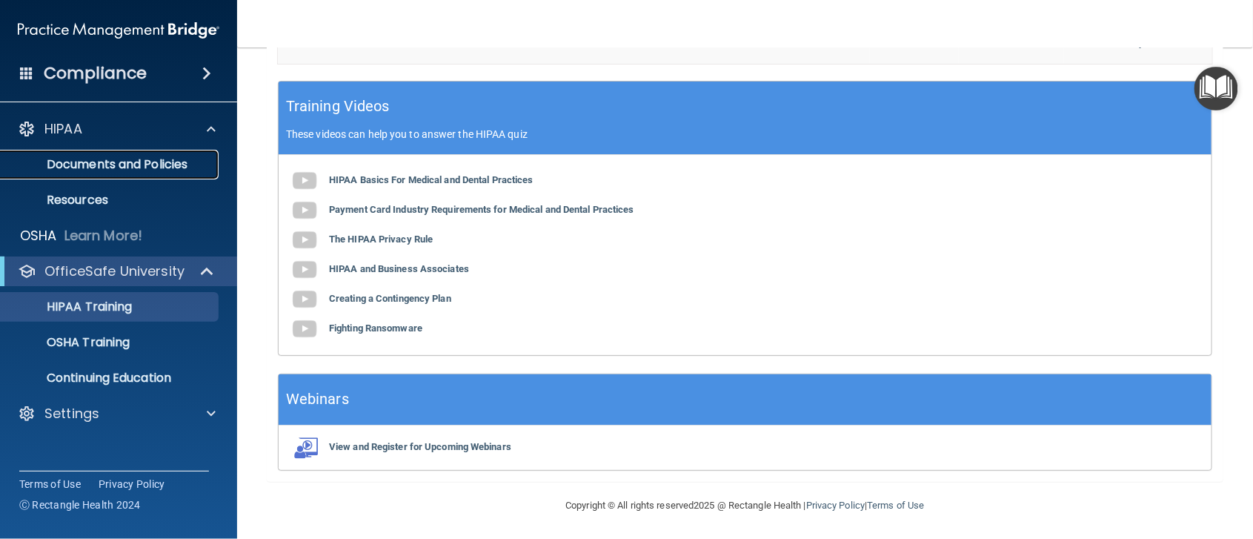
click at [116, 161] on p "Documents and Policies" at bounding box center [111, 164] width 202 height 15
